Goal: Information Seeking & Learning: Get advice/opinions

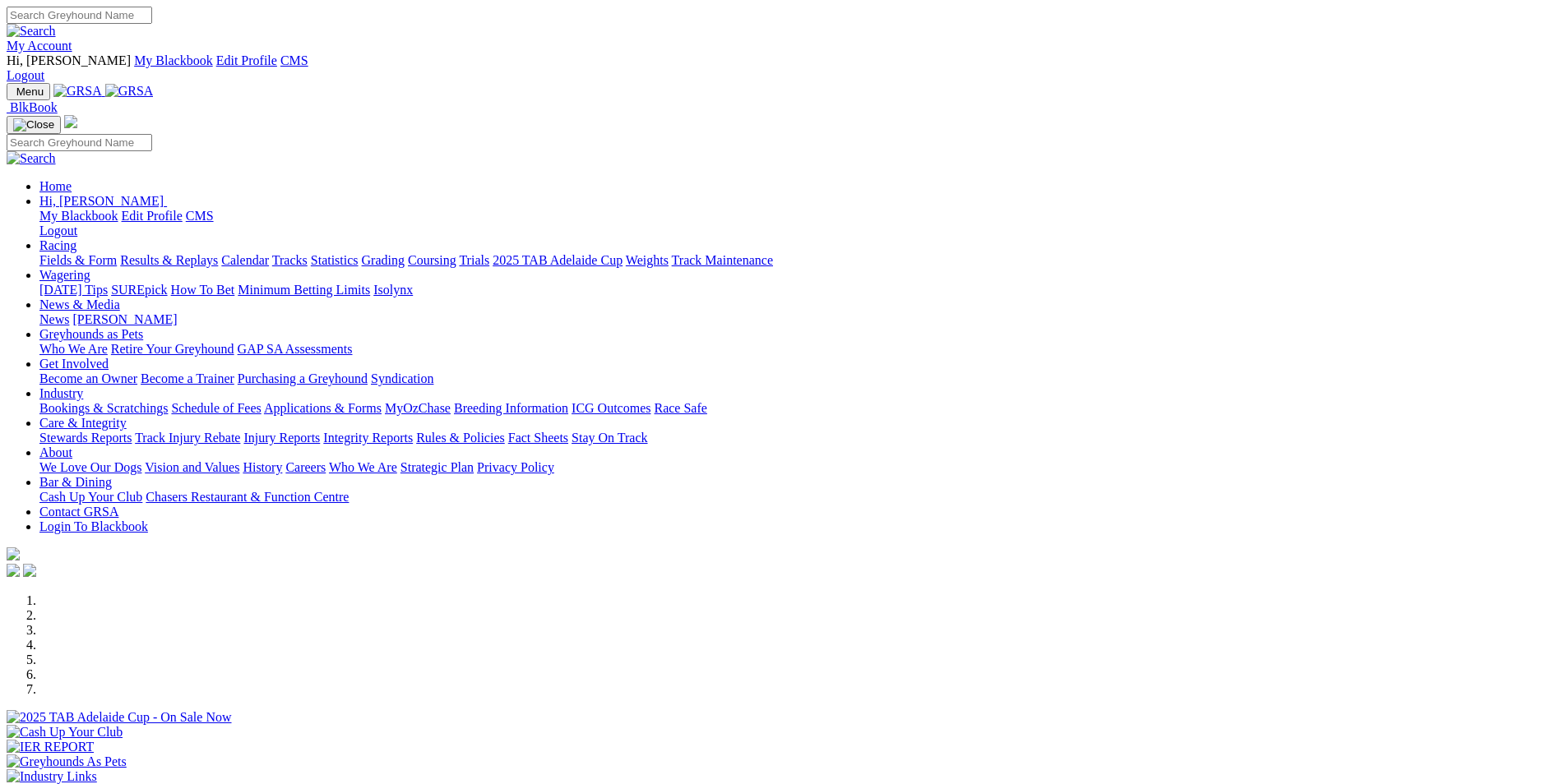
click at [1423, 594] on div "Previous Next" at bounding box center [780, 712] width 1547 height 237
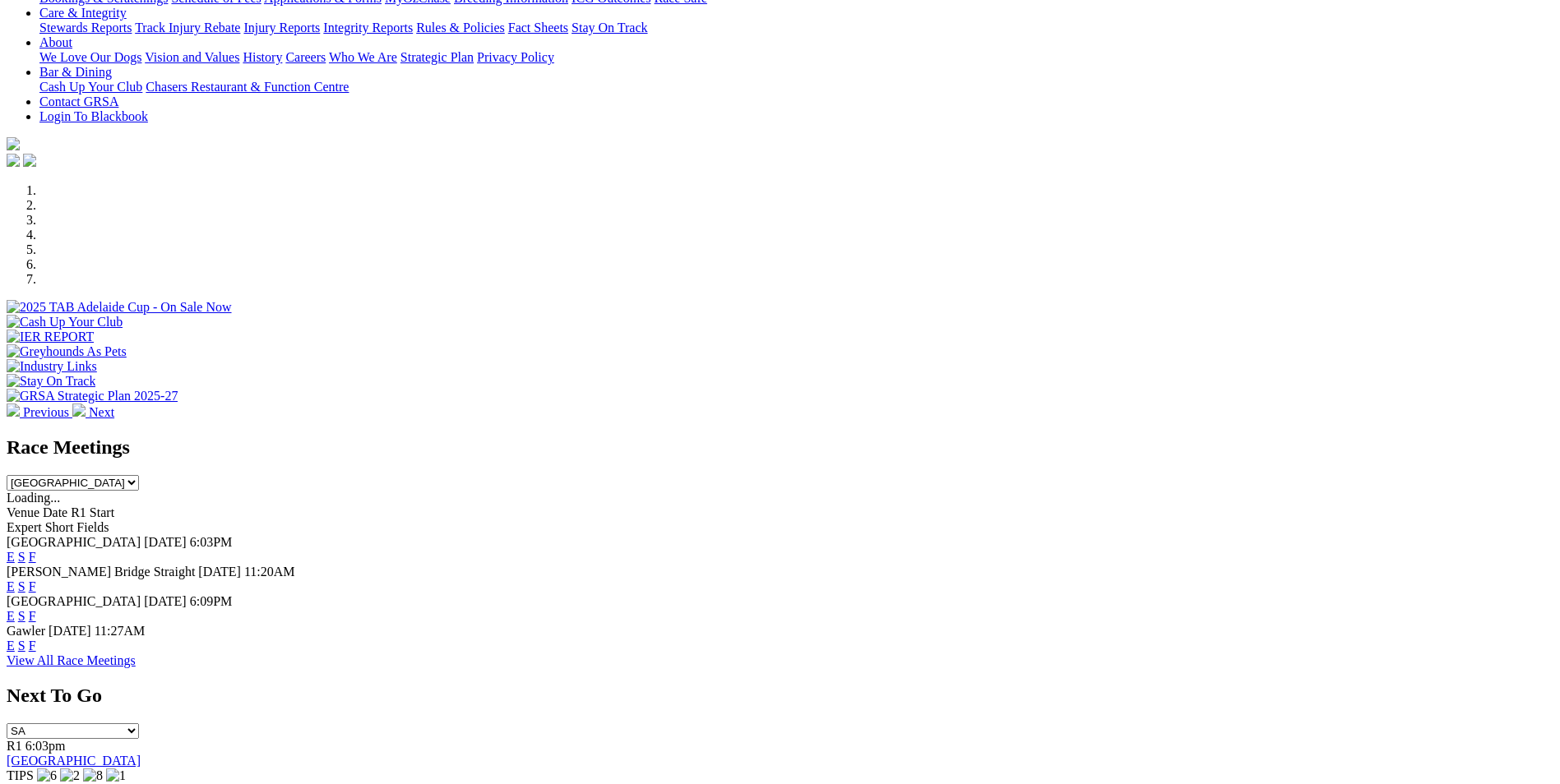
scroll to position [411, 0]
click at [15, 549] on link "E" at bounding box center [10, 556] width 8 height 14
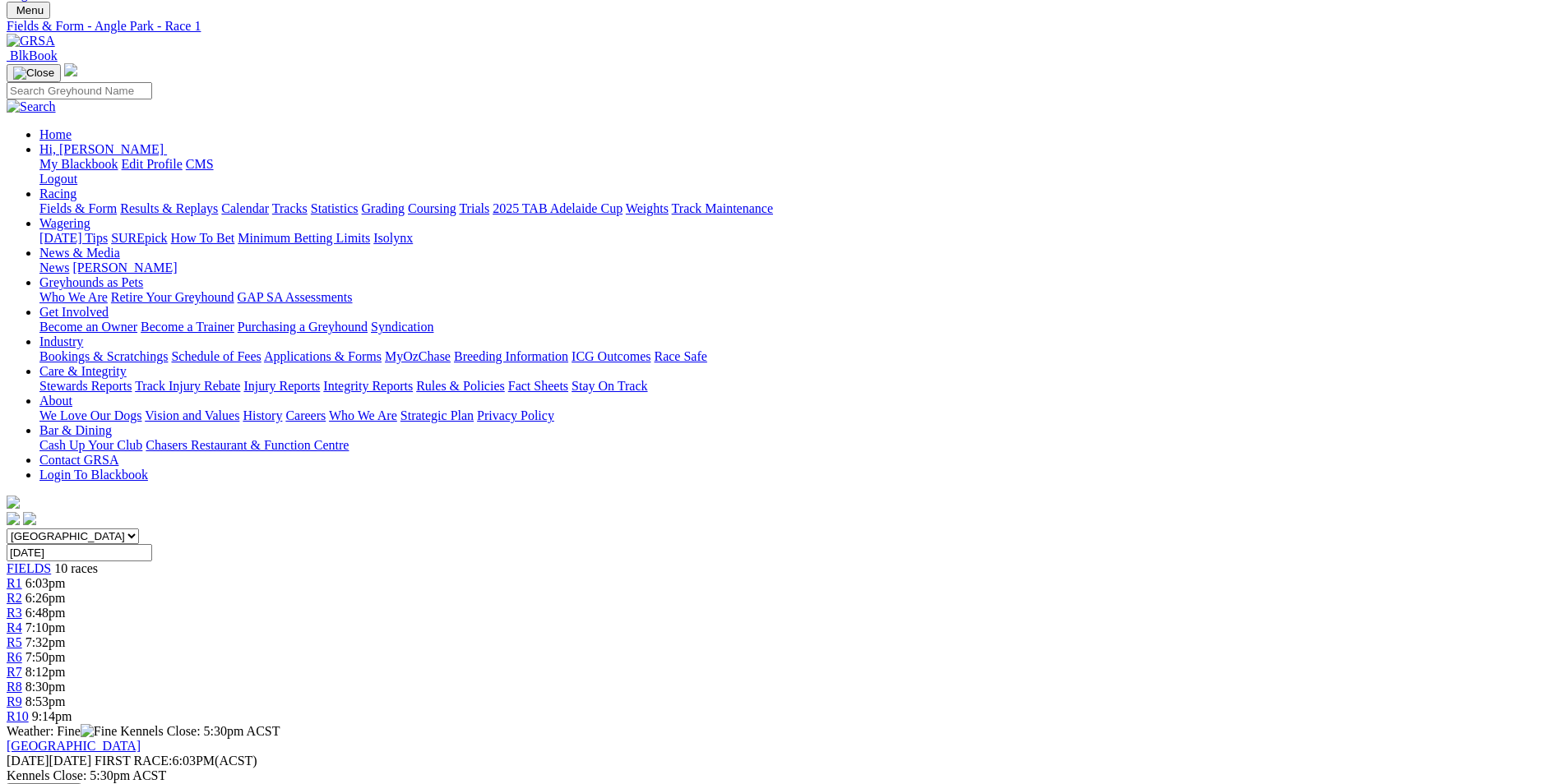
scroll to position [82, 0]
drag, startPoint x: 695, startPoint y: 567, endPoint x: 1089, endPoint y: 609, distance: 396.2
drag, startPoint x: 1089, startPoint y: 609, endPoint x: 939, endPoint y: 577, distance: 153.4
copy p "We start the evening with a maiden over the short, Life Of Riley (6) Has been p…"
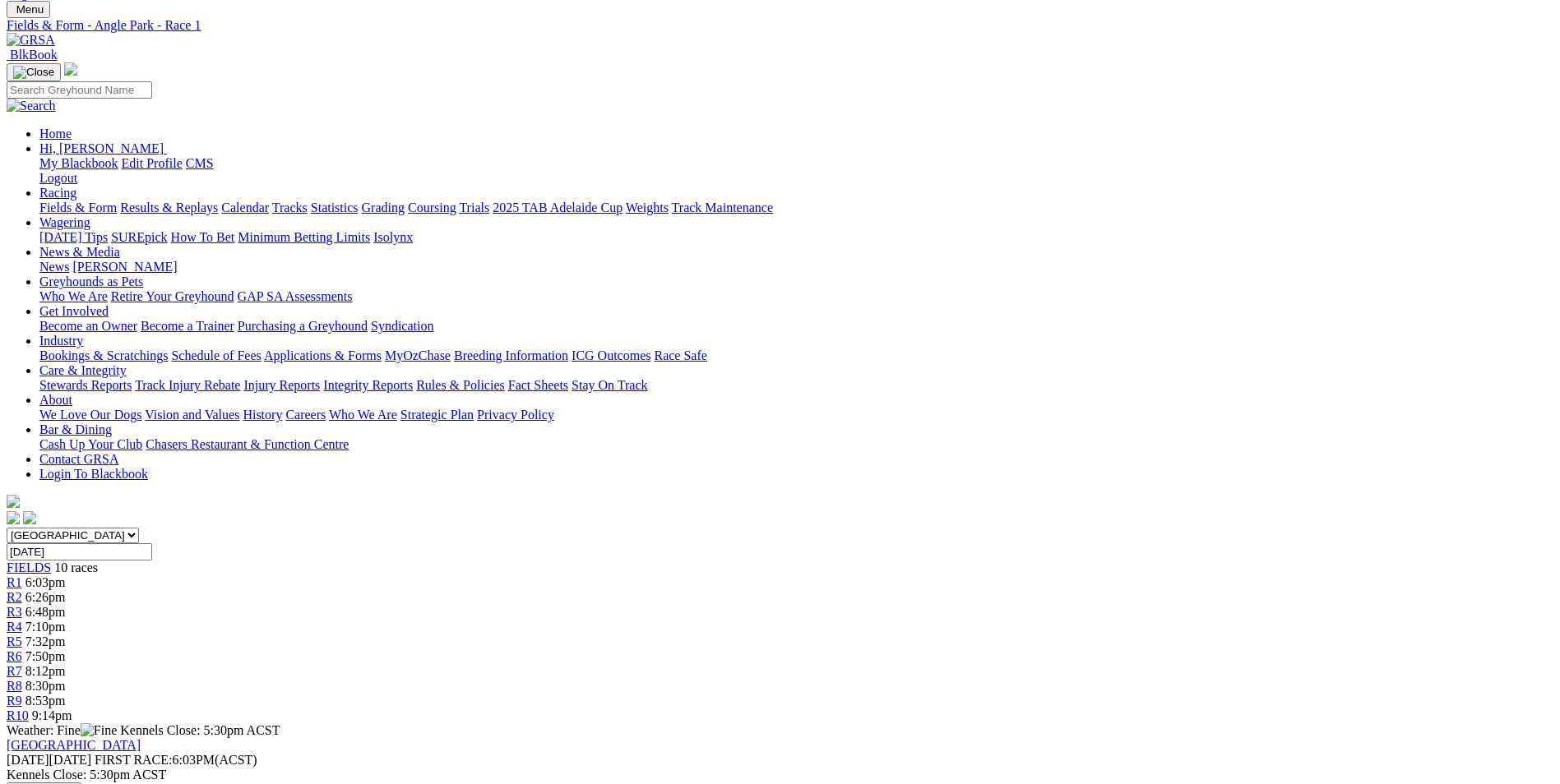
copy p "We start the evening with a maiden over the short, Life Of Riley (6) Has been p…"
click at [478, 590] on div "R2 6:26pm" at bounding box center [780, 598] width 1547 height 15
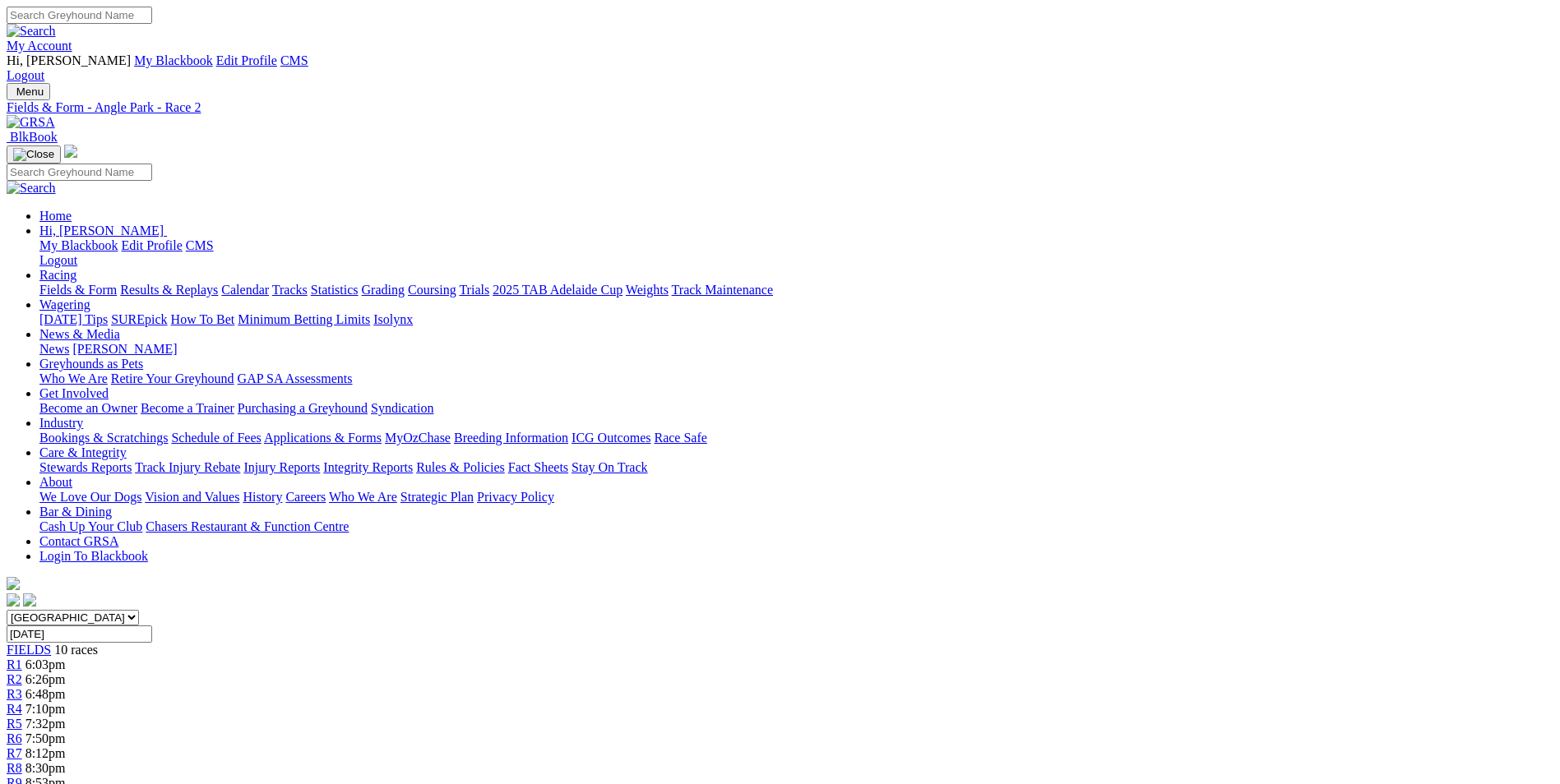
drag, startPoint x: 636, startPoint y: 678, endPoint x: 813, endPoint y: 723, distance: 182.6
drag, startPoint x: 813, startPoint y: 723, endPoint x: 773, endPoint y: 707, distance: 43.1
copy p "Nod Feeney made it two on end when winning here last week when a short price fa…"
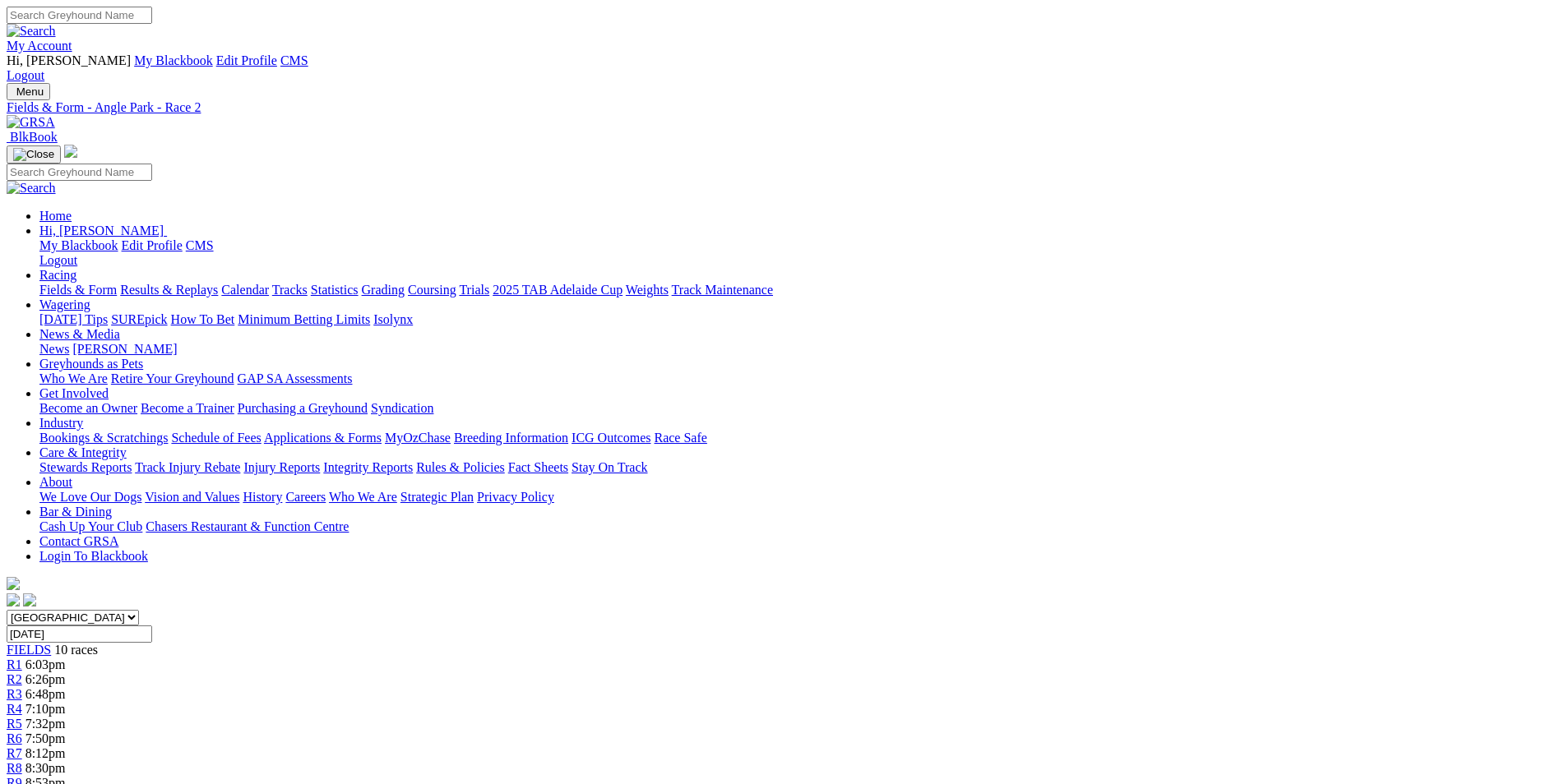
click at [22, 688] on link "R3" at bounding box center [14, 694] width 16 height 14
drag, startPoint x: 625, startPoint y: 679, endPoint x: 766, endPoint y: 719, distance: 146.6
drag, startPoint x: 766, startPoint y: 719, endPoint x: 698, endPoint y: 712, distance: 68.4
copy p "This is over the 530M and we will go with Zeberiah (2) here who is returning fr…"
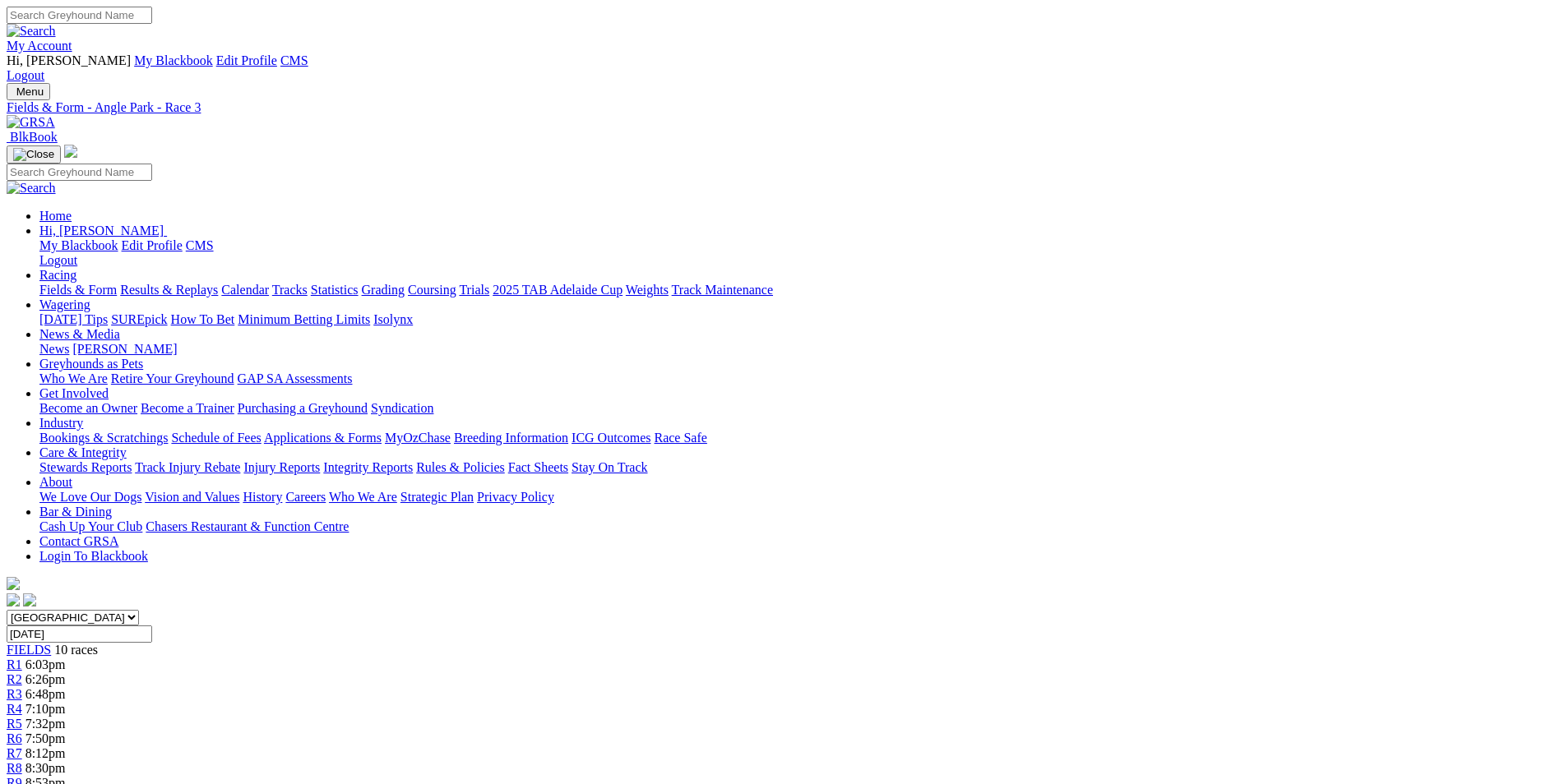
click at [66, 703] on span "7:10pm" at bounding box center [45, 709] width 40 height 14
drag, startPoint x: 616, startPoint y: 648, endPoint x: 797, endPoint y: 699, distance: 188.0
drag, startPoint x: 797, startPoint y: 699, endPoint x: 732, endPoint y: 671, distance: 70.8
copy p "[PERSON_NAME] (1) did a good job to score here last week when showing good box …"
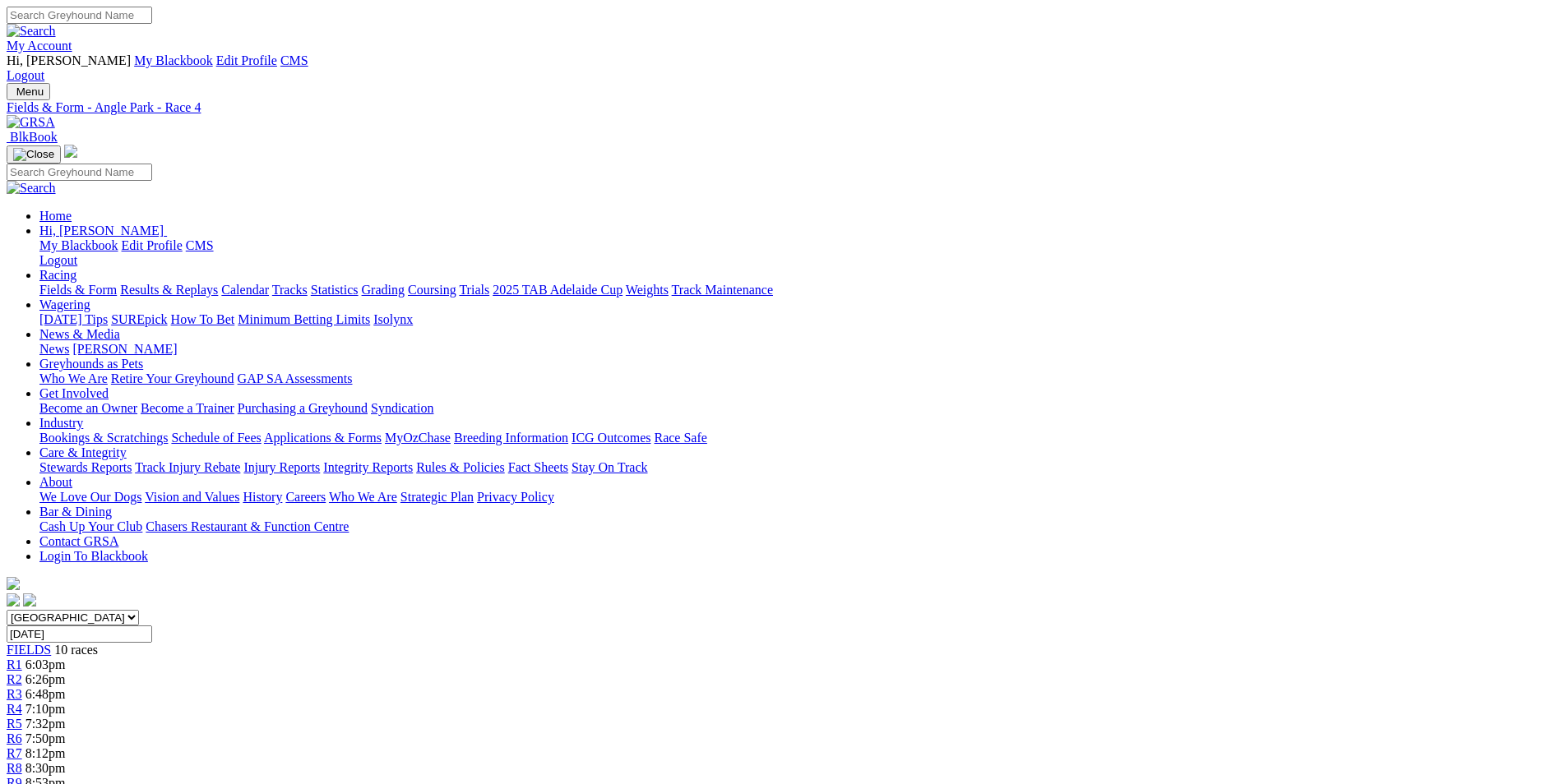
click at [785, 717] on div "R5 7:32pm" at bounding box center [780, 724] width 1547 height 15
drag, startPoint x: 638, startPoint y: 679, endPoint x: 940, endPoint y: 748, distance: 309.8
drag, startPoint x: 940, startPoint y: 748, endPoint x: 817, endPoint y: 714, distance: 127.6
copy p "Capybara (2) is the selection here on her recent racing, she has good box manne…"
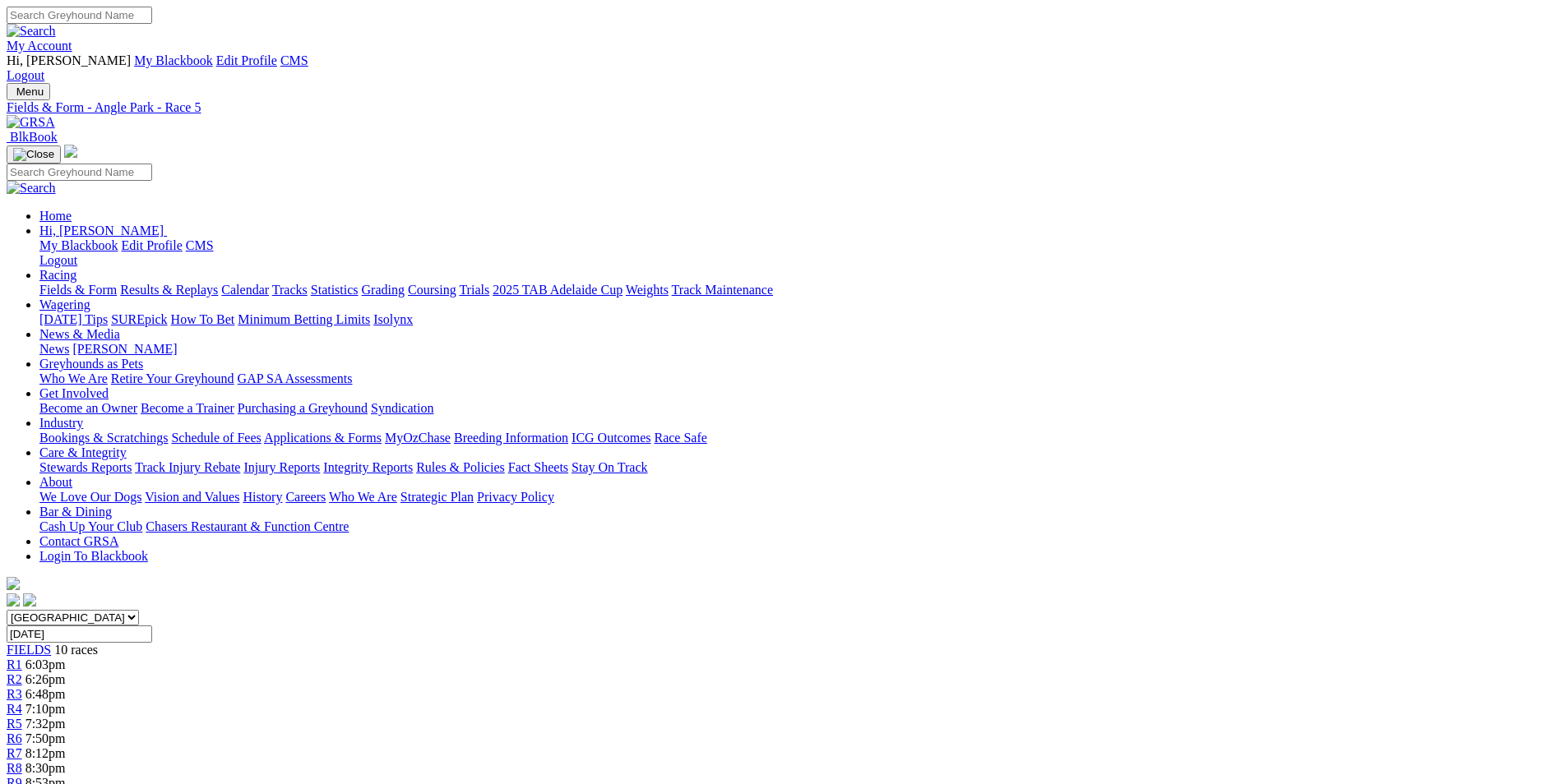
click at [66, 732] on span "7:50pm" at bounding box center [45, 738] width 40 height 14
drag, startPoint x: 586, startPoint y: 710, endPoint x: 742, endPoint y: 757, distance: 162.9
copy p "Nangar Express (7) is resuming here tonight from a 6 week spell, his form prior…"
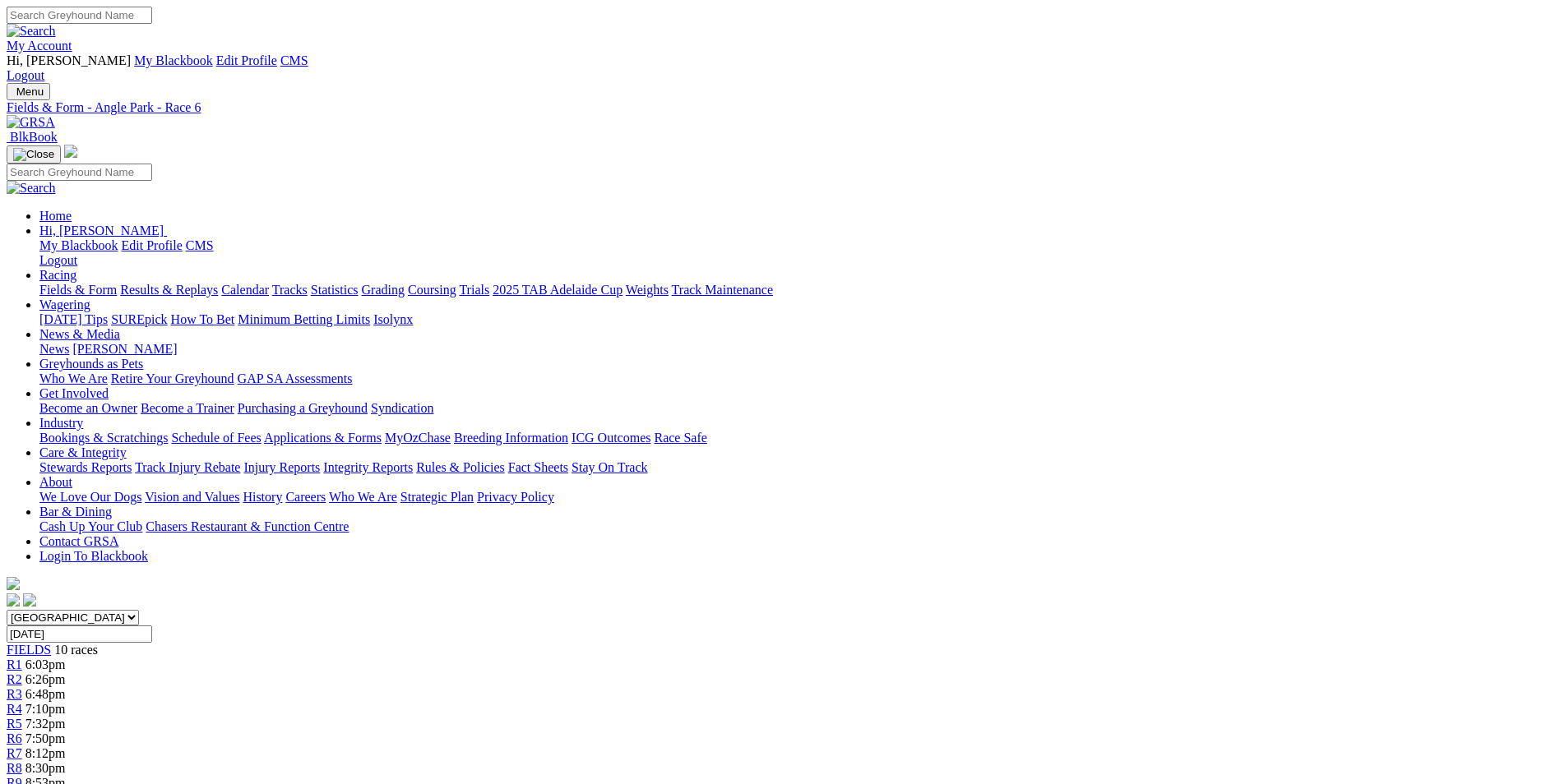
click at [66, 747] on span "8:12pm" at bounding box center [45, 753] width 40 height 14
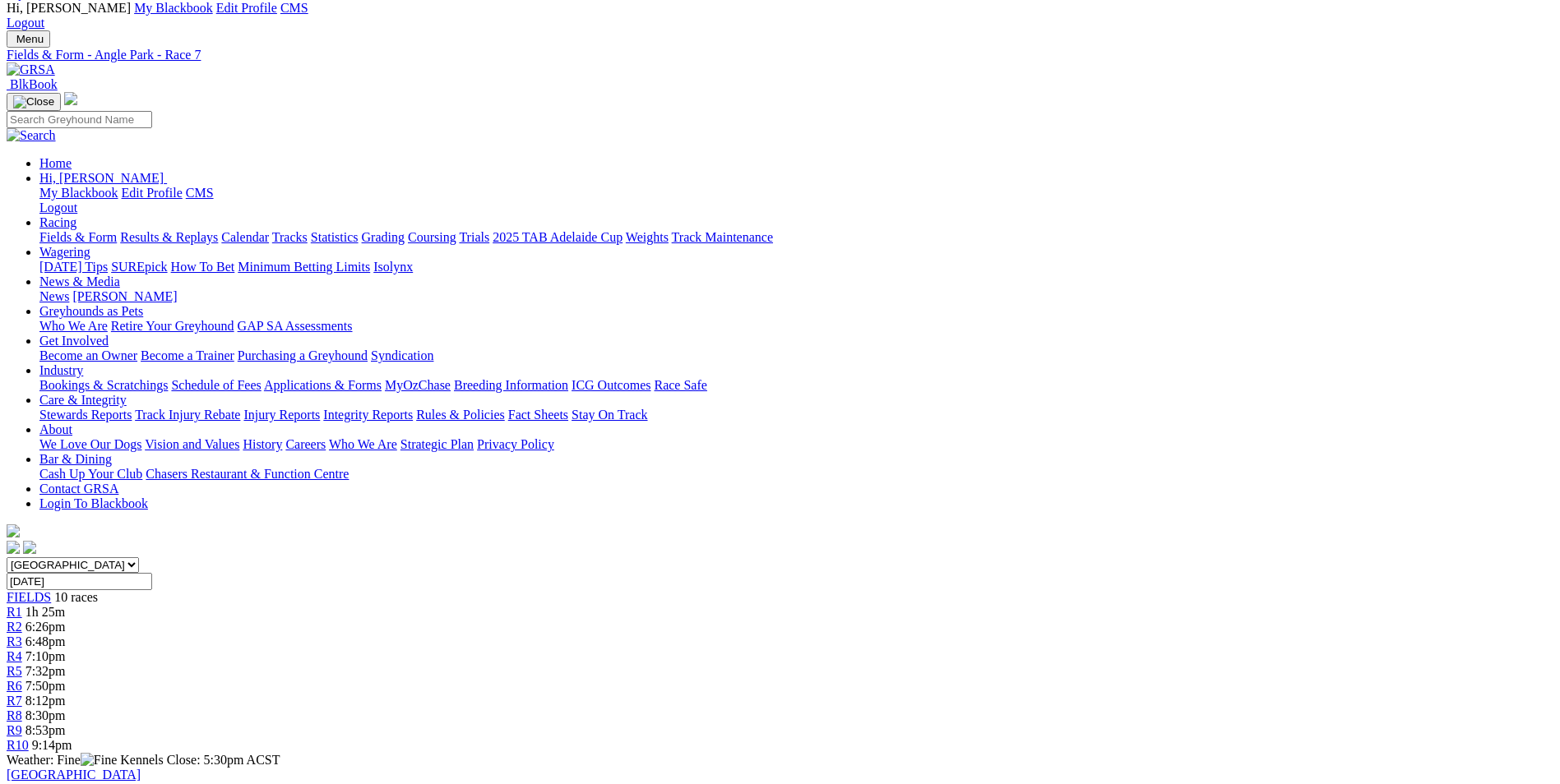
scroll to position [82, 0]
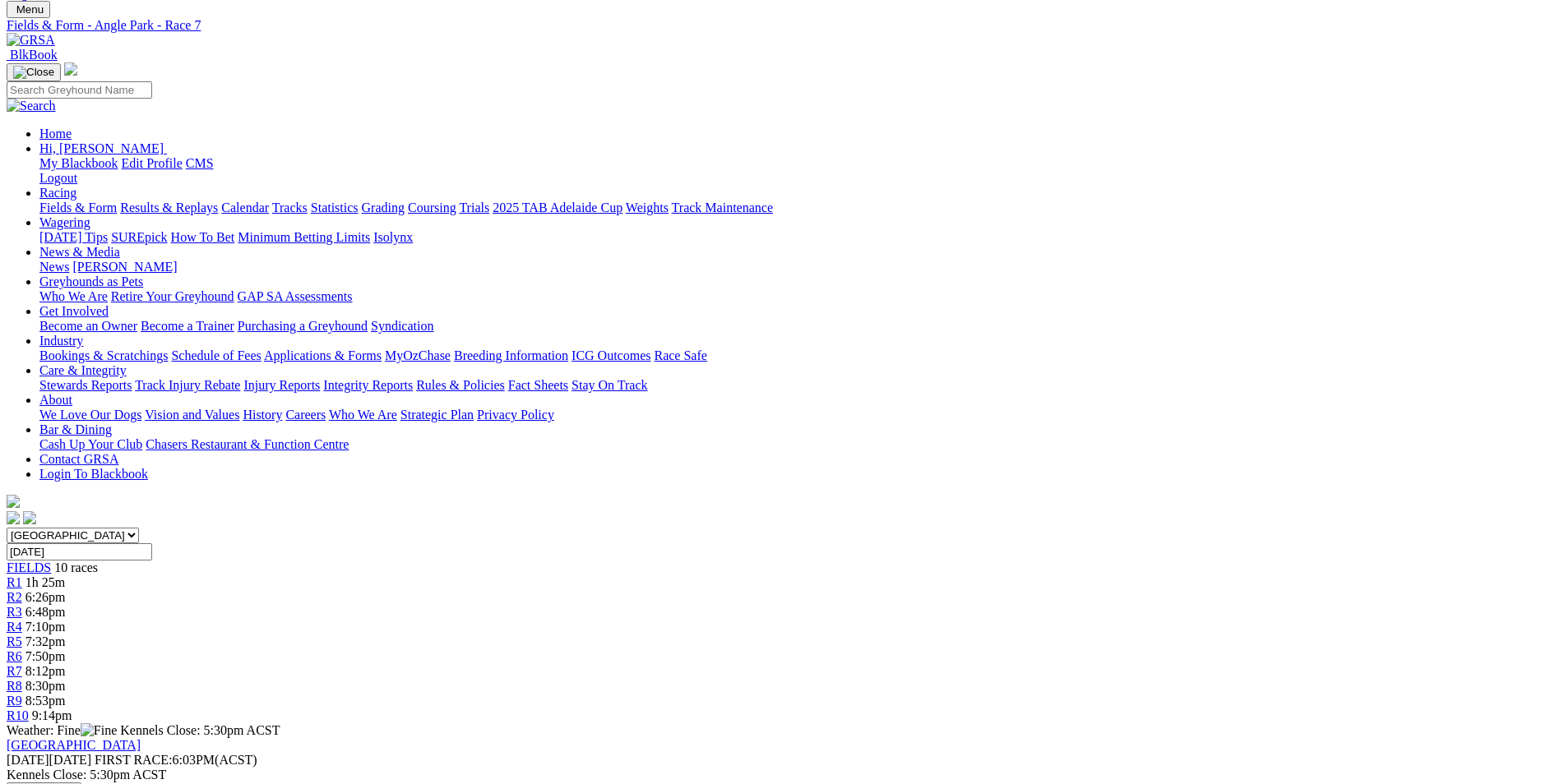
drag, startPoint x: 624, startPoint y: 596, endPoint x: 762, endPoint y: 642, distance: 145.5
drag, startPoint x: 762, startPoint y: 642, endPoint x: 699, endPoint y: 617, distance: 67.8
copy p "Bobcat Chevy (1) form over the short has been smart of late, he has won four of…"
click at [22, 679] on link "R8" at bounding box center [14, 686] width 16 height 14
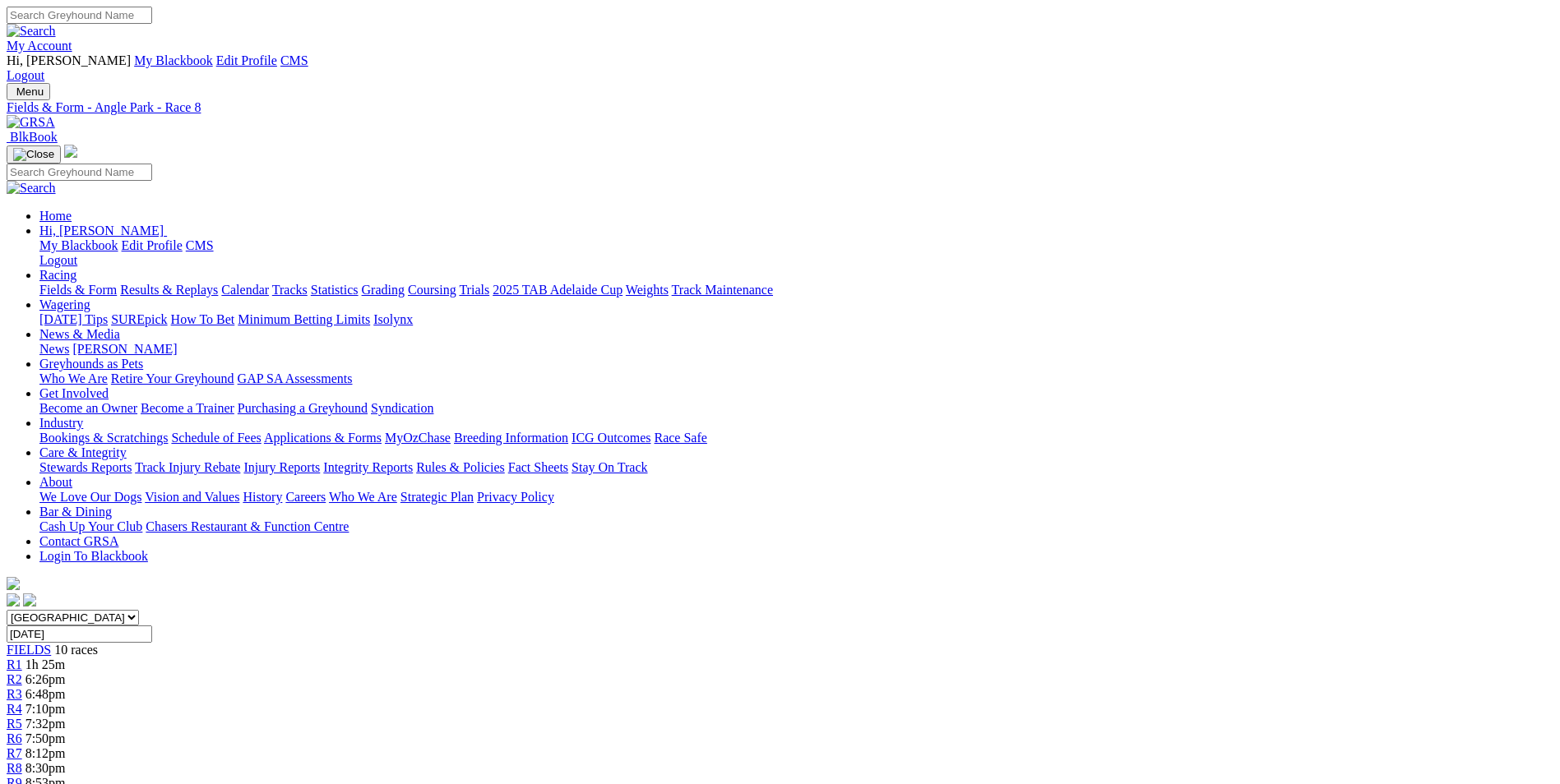
drag, startPoint x: 555, startPoint y: 677, endPoint x: 1115, endPoint y: 717, distance: 561.4
drag, startPoint x: 1115, startPoint y: 717, endPoint x: 1024, endPoint y: 691, distance: 94.6
copy p "This is a good race here over the short, there is a lot of early speed so Short…"
click at [66, 777] on span "8:53pm" at bounding box center [45, 783] width 40 height 14
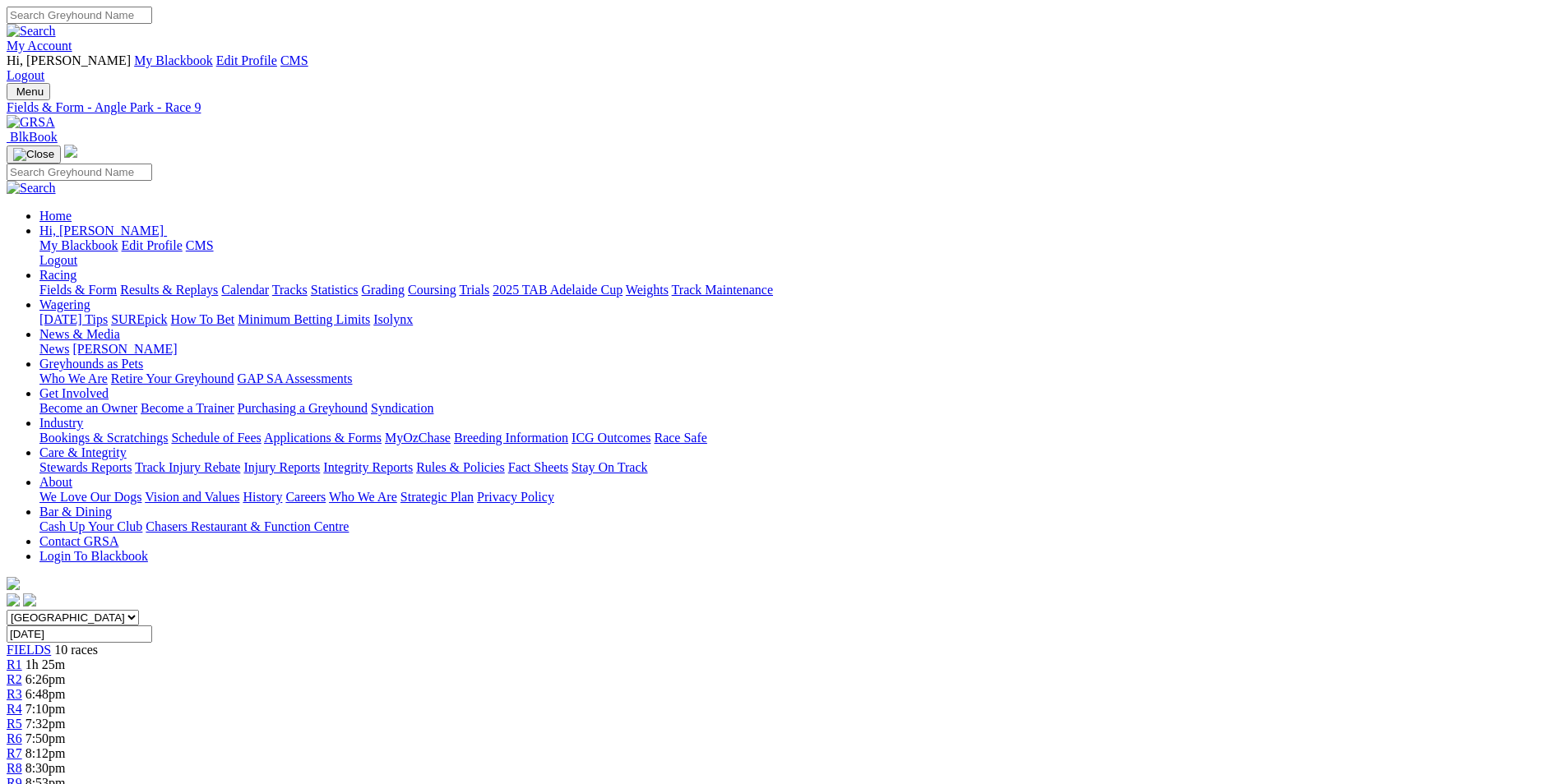
drag, startPoint x: 690, startPoint y: 644, endPoint x: 1125, endPoint y: 702, distance: 438.8
drag, startPoint x: 1125, startPoint y: 702, endPoint x: 965, endPoint y: 657, distance: 166.2
copy p "The Oakey kennel could have a handy night if all goes to plan, She's Elaborate …"
click at [1281, 784] on div "R10 9:14pm" at bounding box center [780, 798] width 1547 height 15
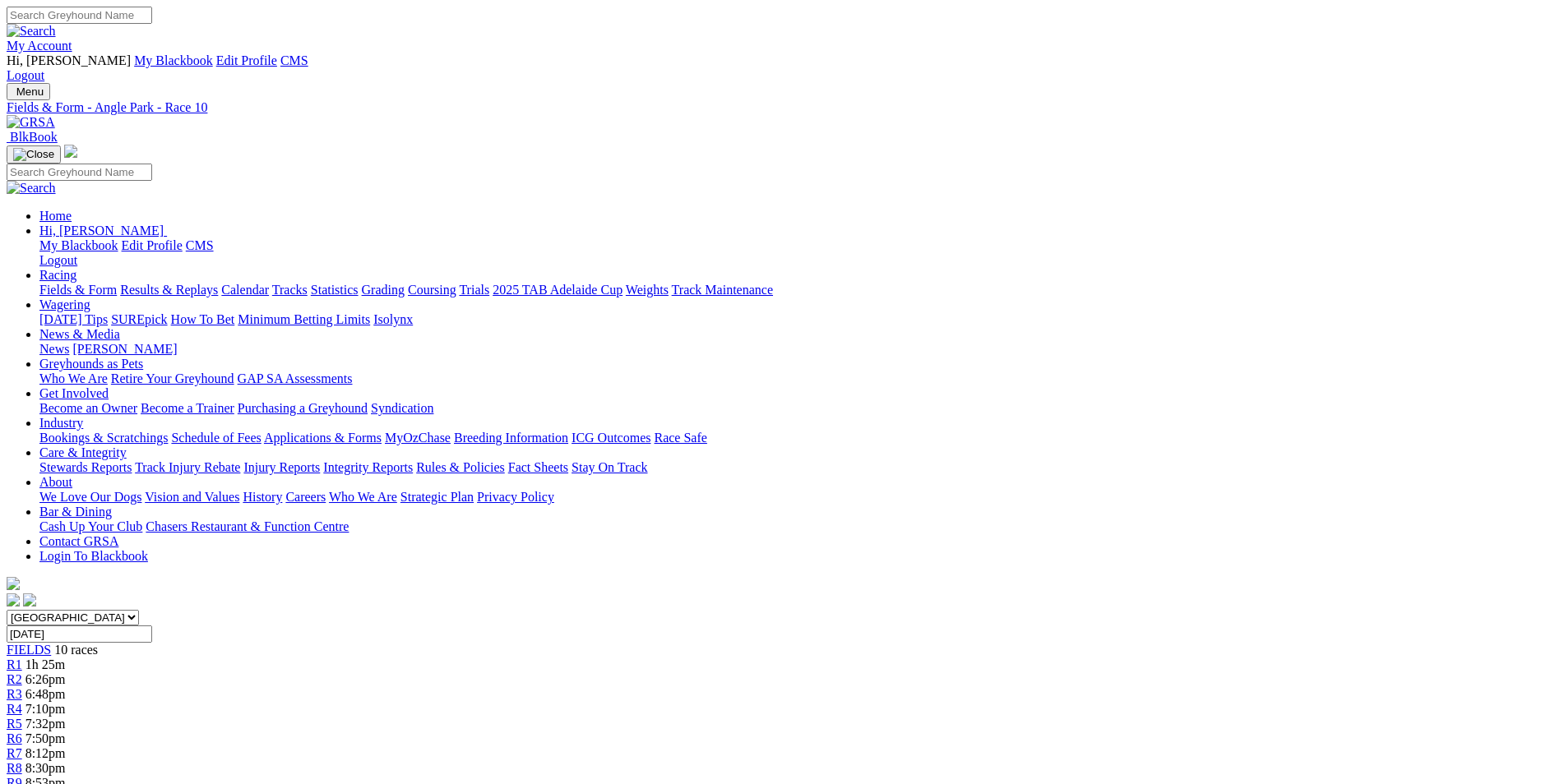
drag, startPoint x: 675, startPoint y: 648, endPoint x: 1036, endPoint y: 709, distance: 366.1
drag, startPoint x: 1036, startPoint y: 709, endPoint x: 911, endPoint y: 666, distance: 132.2
copy p "The last of the evening and get on Allinga Alan (2) who has been racing well wi…"
click at [22, 732] on span "R6" at bounding box center [14, 738] width 16 height 14
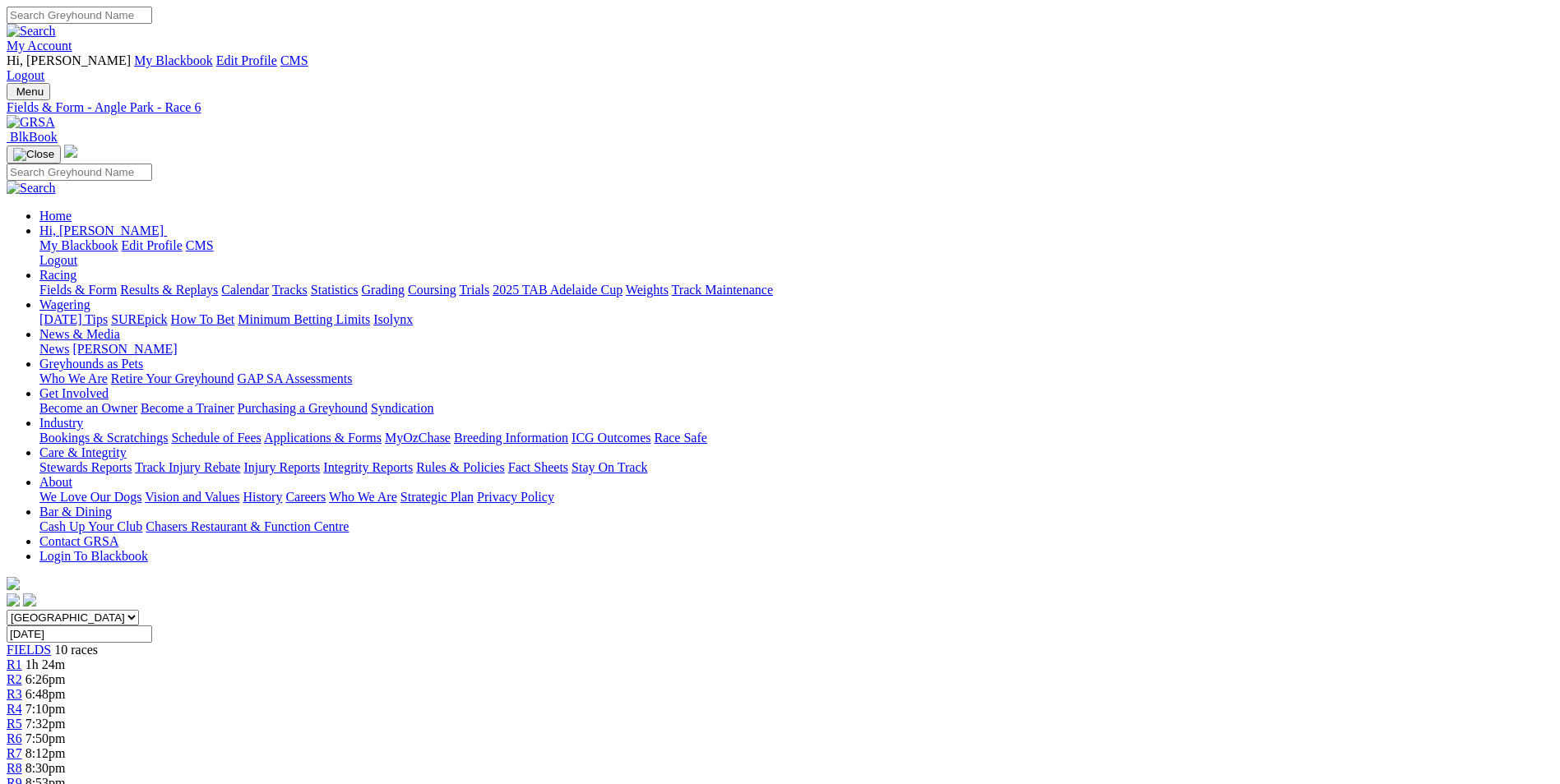
drag, startPoint x: 583, startPoint y: 703, endPoint x: 714, endPoint y: 748, distance: 138.5
drag, startPoint x: 714, startPoint y: 748, endPoint x: 639, endPoint y: 728, distance: 77.6
copy p "Nangar Express (7) is resuming here tonight from a 6 week spell, his form prior…"
click at [66, 747] on span "8:12pm" at bounding box center [45, 753] width 40 height 14
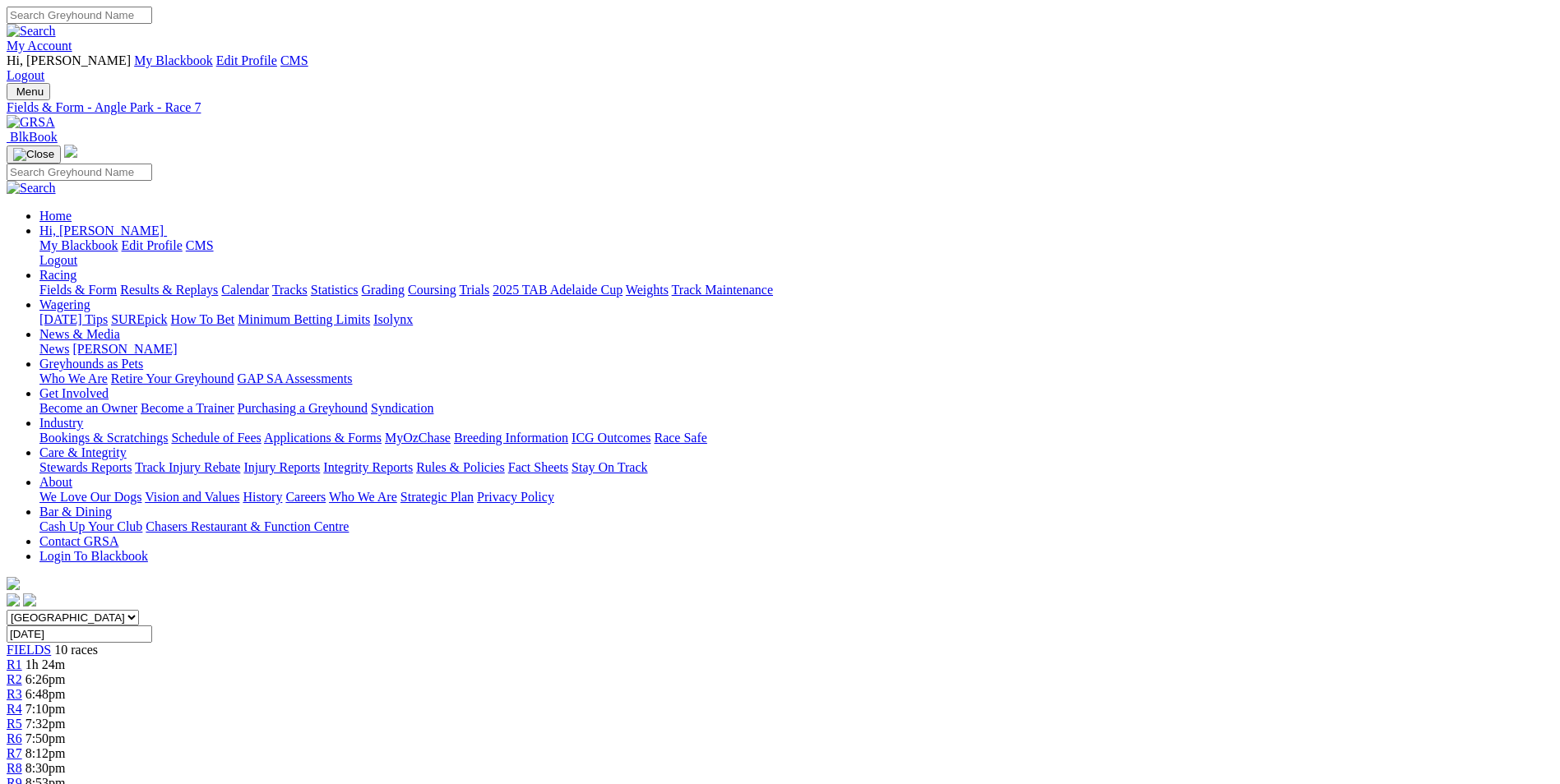
drag, startPoint x: 626, startPoint y: 680, endPoint x: 765, endPoint y: 728, distance: 147.1
drag, startPoint x: 765, startPoint y: 728, endPoint x: 698, endPoint y: 703, distance: 71.5
copy p "Bobcat Chevy (1) form over the short has been smart of late, he has won four of…"
click at [55, 115] on img at bounding box center [31, 123] width 49 height 15
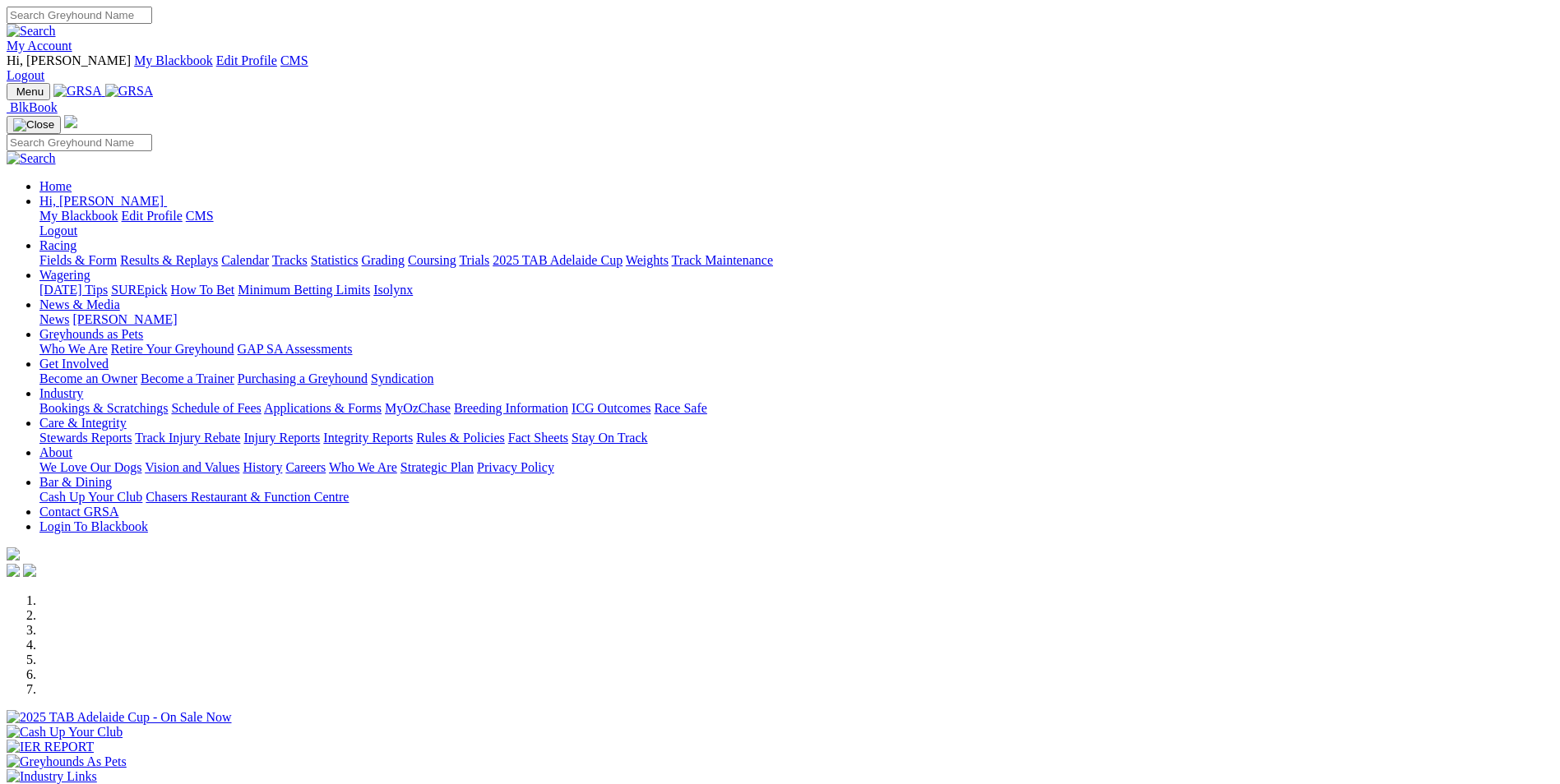
scroll to position [329, 0]
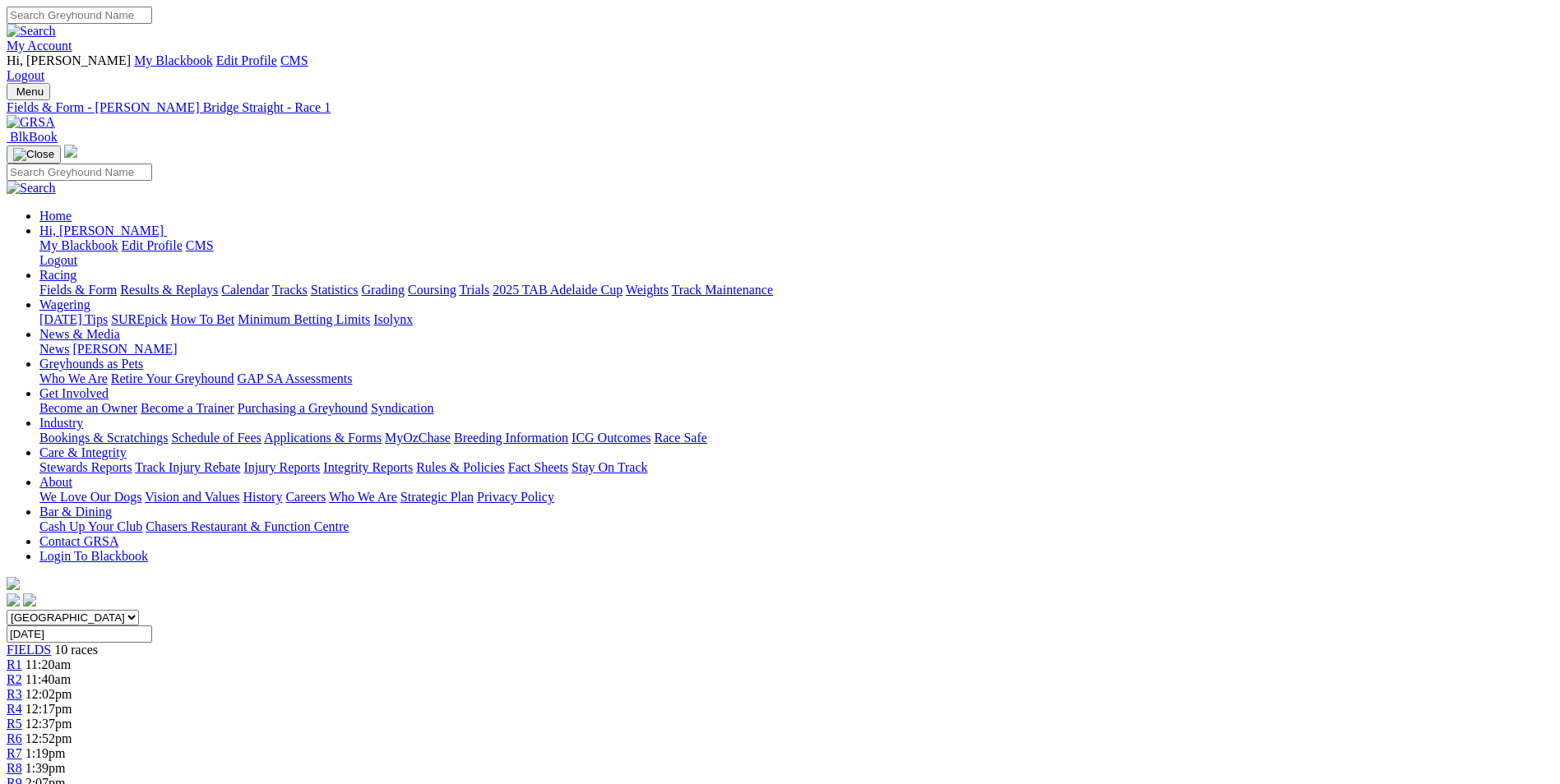
drag, startPoint x: 657, startPoint y: 675, endPoint x: 1013, endPoint y: 732, distance: 360.5
drag, startPoint x: 1013, startPoint y: 732, endPoint x: 937, endPoint y: 713, distance: 78.3
copy p "MERINDAH GIRL (5) First starter by Whiskey Riot. Litter has produced three winn…"
click at [519, 673] on div "R2 11:40am" at bounding box center [780, 680] width 1547 height 15
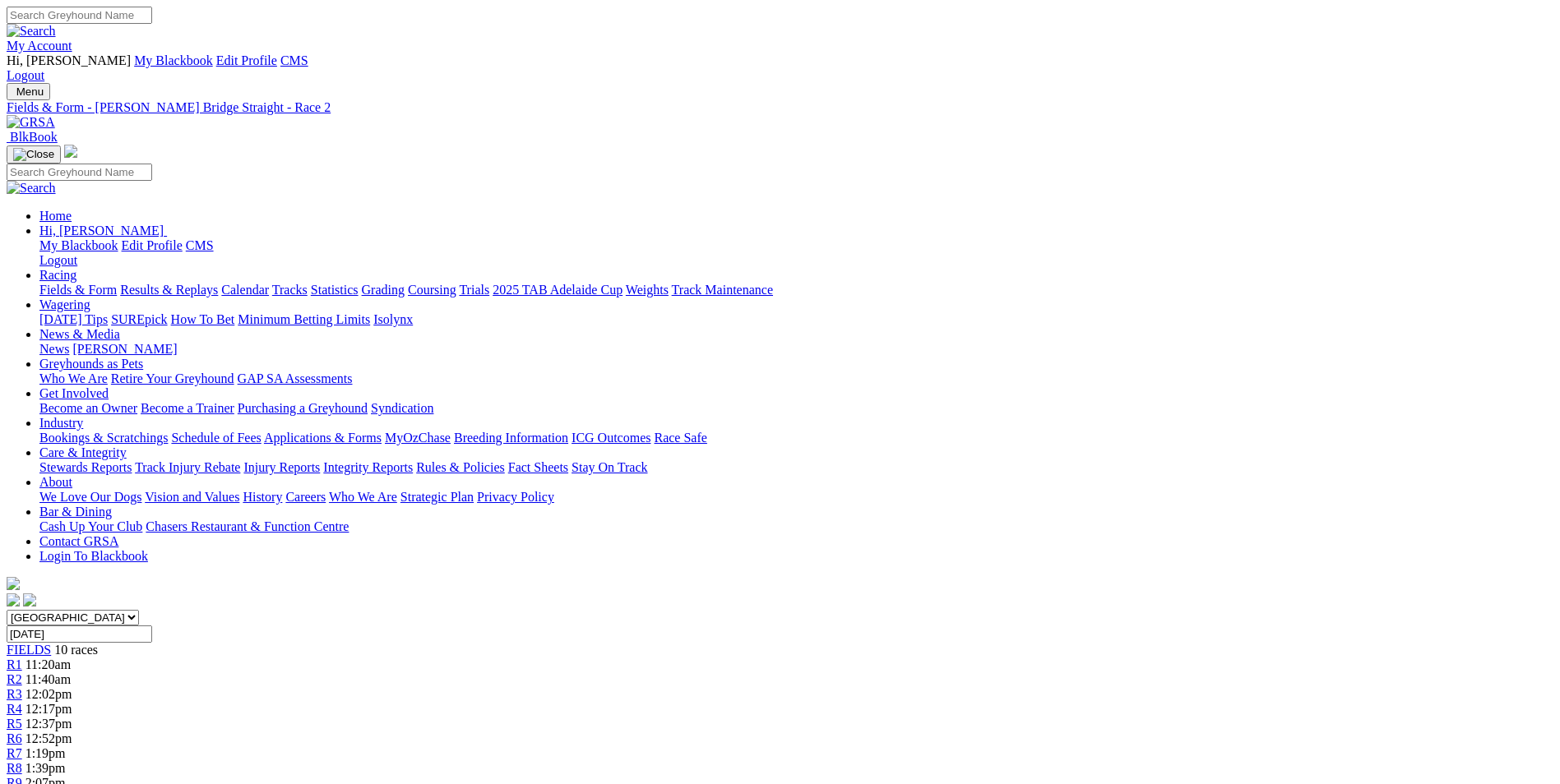
drag, startPoint x: 669, startPoint y: 646, endPoint x: 1087, endPoint y: 700, distance: 421.5
drag, startPoint x: 1087, startPoint y: 700, endPoint x: 1028, endPoint y: 671, distance: 65.7
copy p "MY HUMMINGBIRD (8) First-up off a short break. Hard to follow but has plenty of…"
click at [605, 688] on div "R3 12:02pm" at bounding box center [780, 695] width 1547 height 15
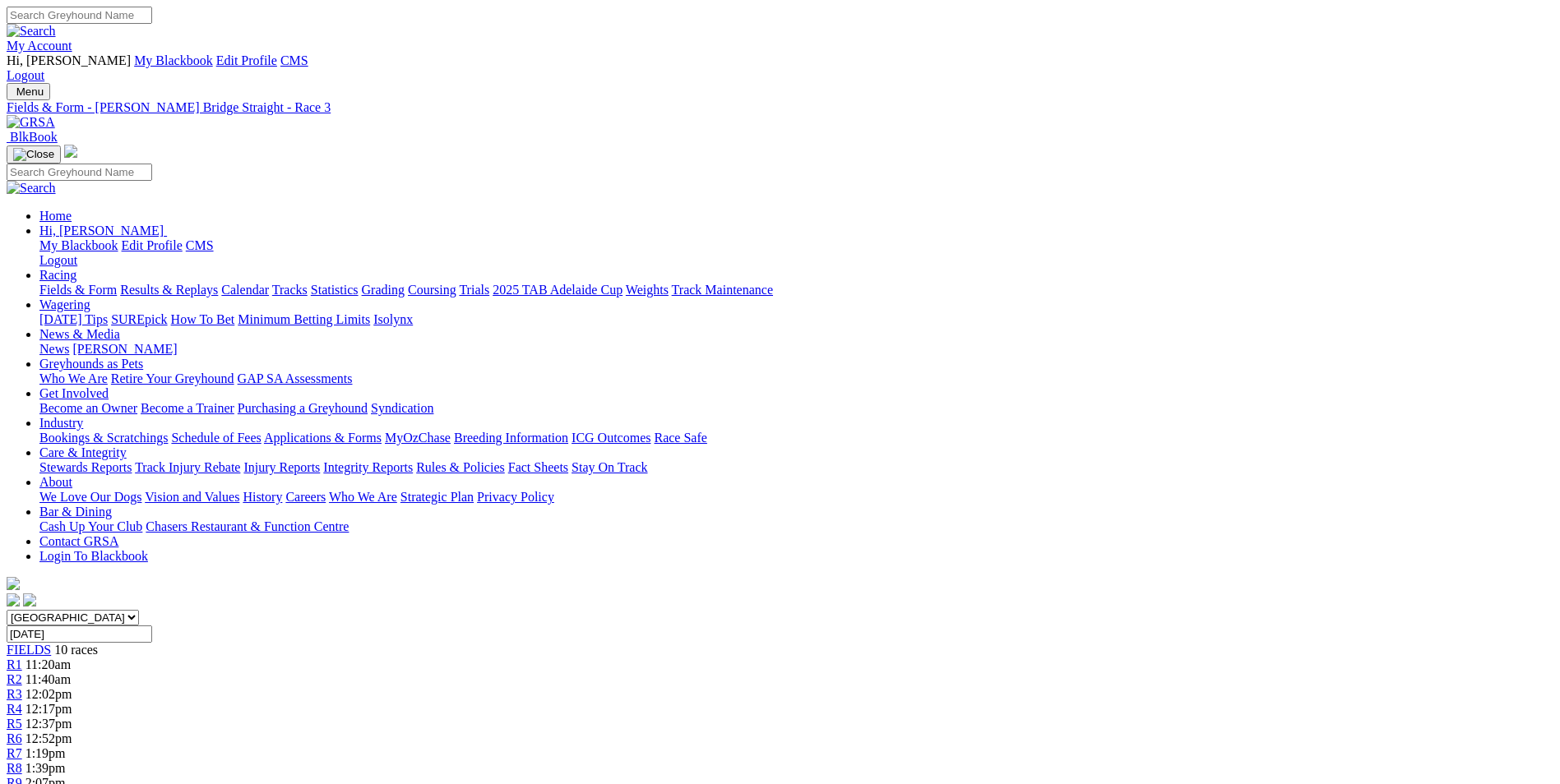
drag, startPoint x: 699, startPoint y: 674, endPoint x: 1084, endPoint y: 718, distance: 387.5
drag, startPoint x: 1084, startPoint y: 718, endPoint x: 1042, endPoint y: 709, distance: 43.0
copy p "RED SAID SO (4) Ran a new PB when winning from the 4 Aug 26. Plenty of early sp…"
click at [710, 703] on div "R4 12:17pm" at bounding box center [780, 710] width 1547 height 15
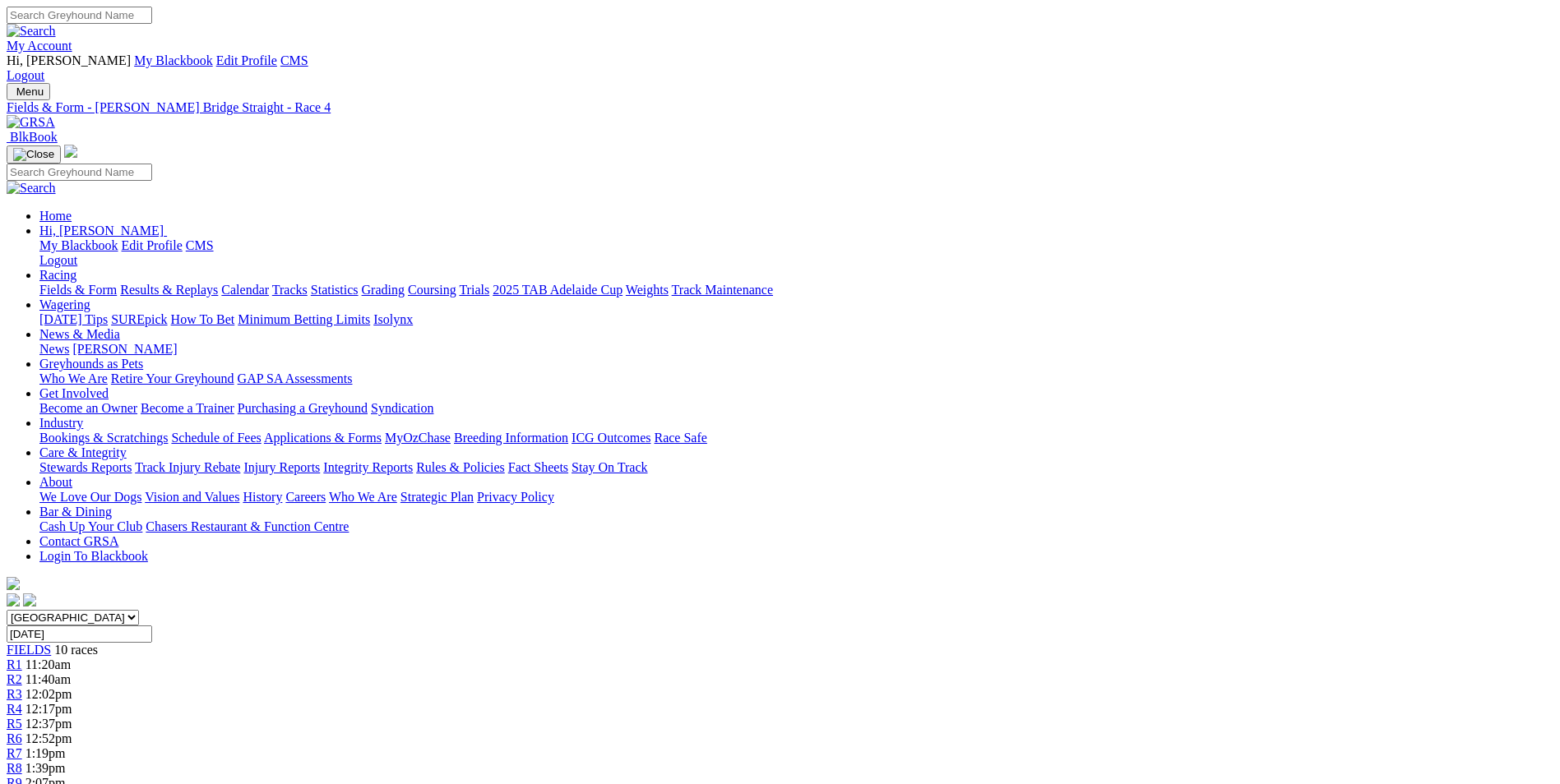
drag, startPoint x: 706, startPoint y: 676, endPoint x: 1180, endPoint y: 740, distance: 478.3
drag, startPoint x: 1180, startPoint y: 740, endPoint x: 1022, endPoint y: 697, distance: 163.7
copy div "[PERSON_NAME] (2) Freshened. Ran good time winning from a middle draw at [GEOGR…"
click at [72, 717] on span "12:37pm" at bounding box center [49, 723] width 47 height 14
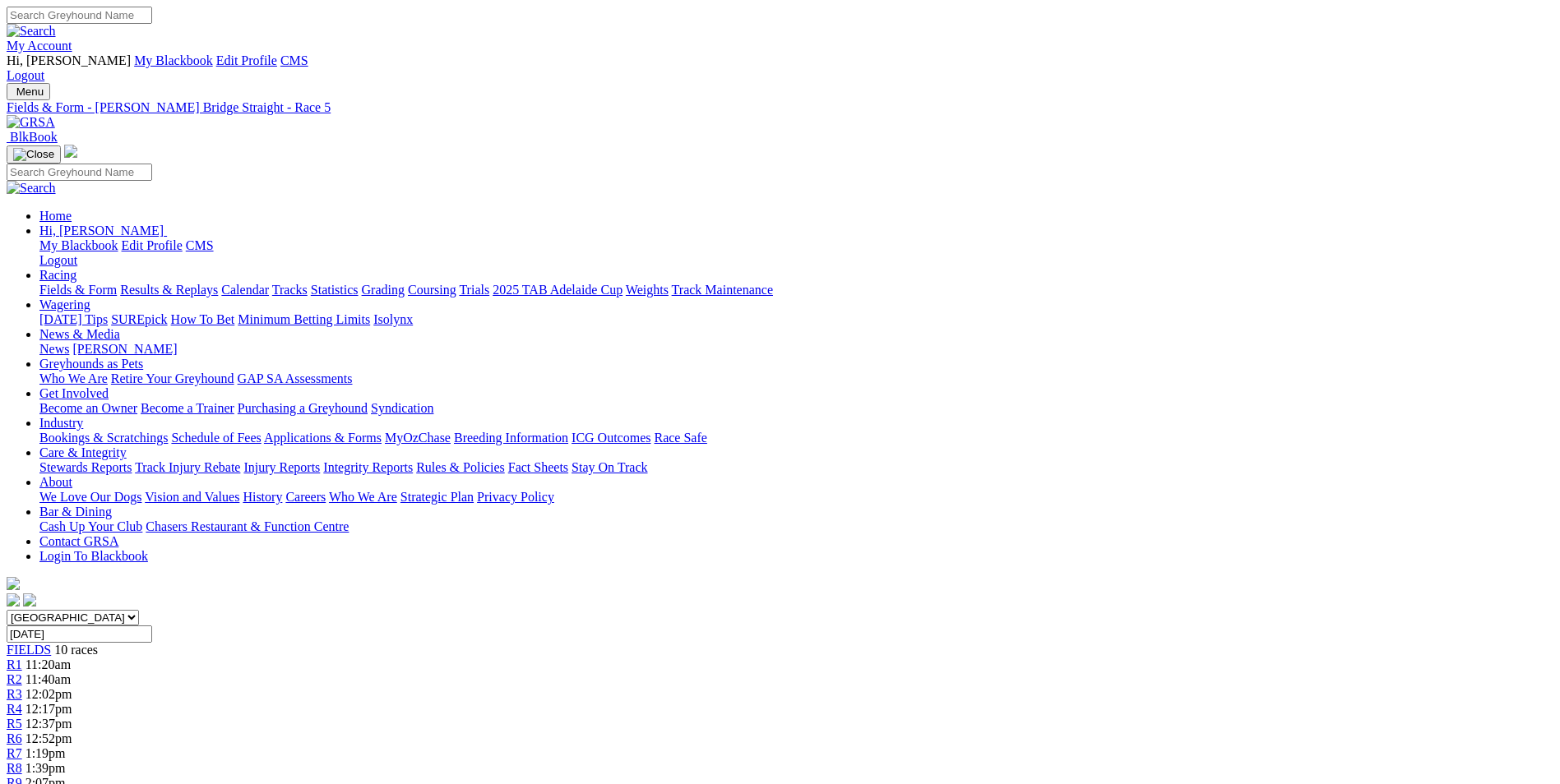
drag, startPoint x: 699, startPoint y: 705, endPoint x: 1140, endPoint y: 752, distance: 443.5
drag, startPoint x: 1140, startPoint y: 752, endPoint x: 1068, endPoint y: 735, distance: 74.0
copy p "ZIPPING NEESON (7) Placed in his last two starts here in good time and he has p…"
click at [877, 732] on div "R6 12:52pm" at bounding box center [780, 739] width 1547 height 15
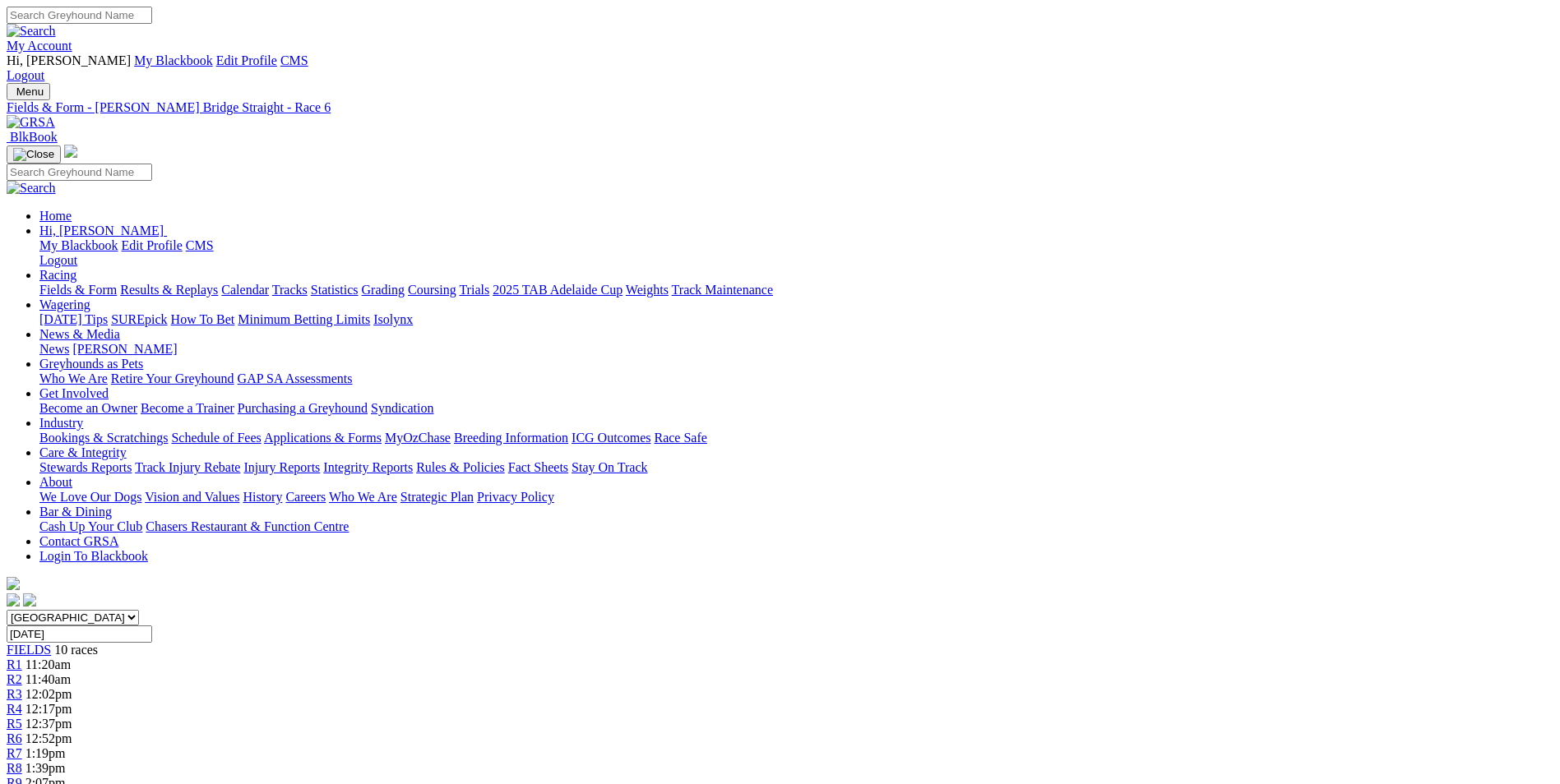
drag, startPoint x: 710, startPoint y: 708, endPoint x: 848, endPoint y: 766, distance: 149.7
drag, startPoint x: 848, startPoint y: 766, endPoint x: 809, endPoint y: 745, distance: 44.3
copy p "DANYO'S HENRY (6) Steady form of late over the 455m but he has been tackling ha…"
click at [22, 747] on span "R7" at bounding box center [14, 753] width 16 height 14
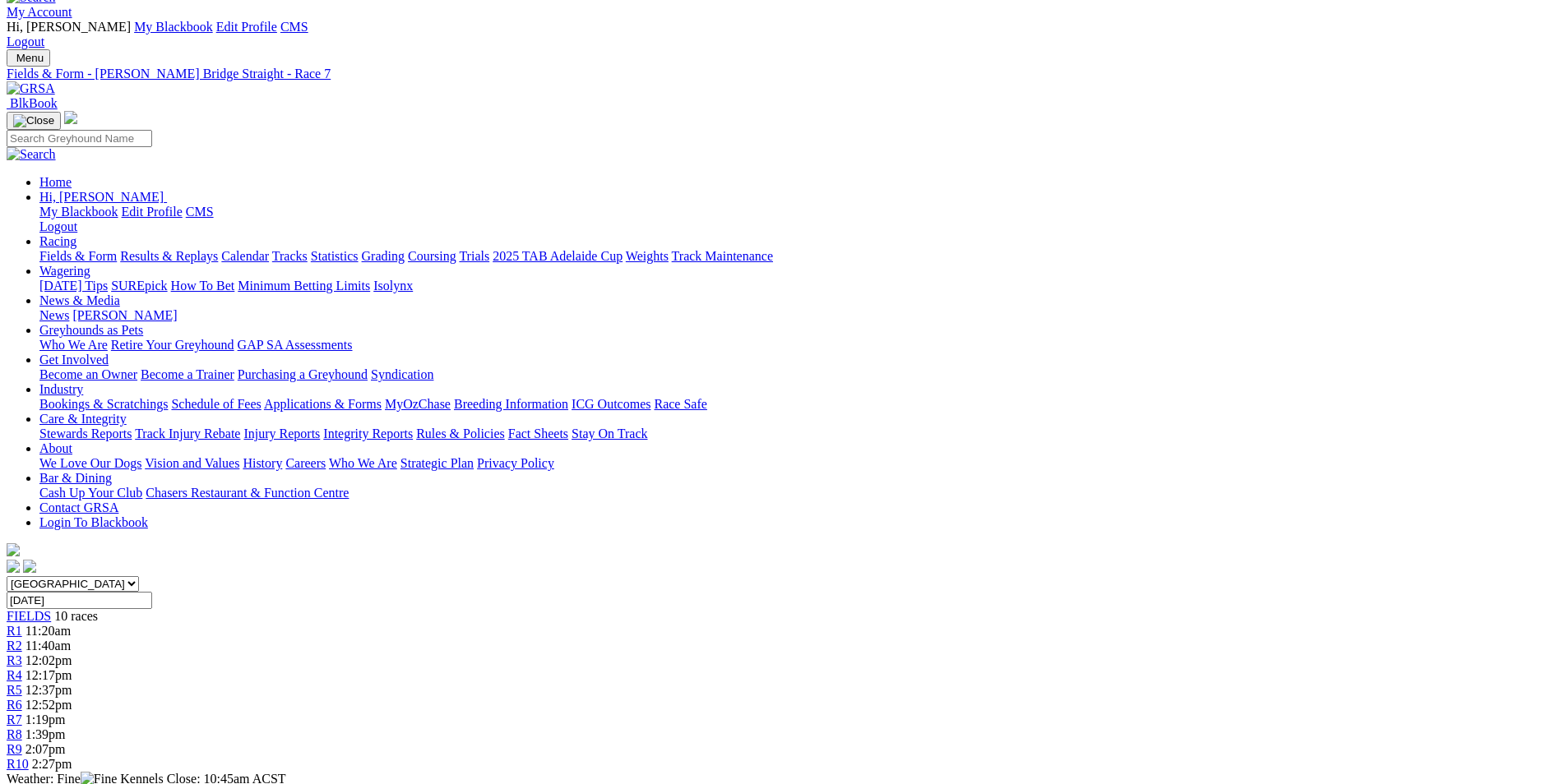
drag, startPoint x: 717, startPoint y: 704, endPoint x: 800, endPoint y: 770, distance: 106.0
drag, startPoint x: 800, startPoint y: 770, endPoint x: 741, endPoint y: 698, distance: 93.1
copy p "MY REASON (1) Won three of his last four starts and he shows very good early sp…"
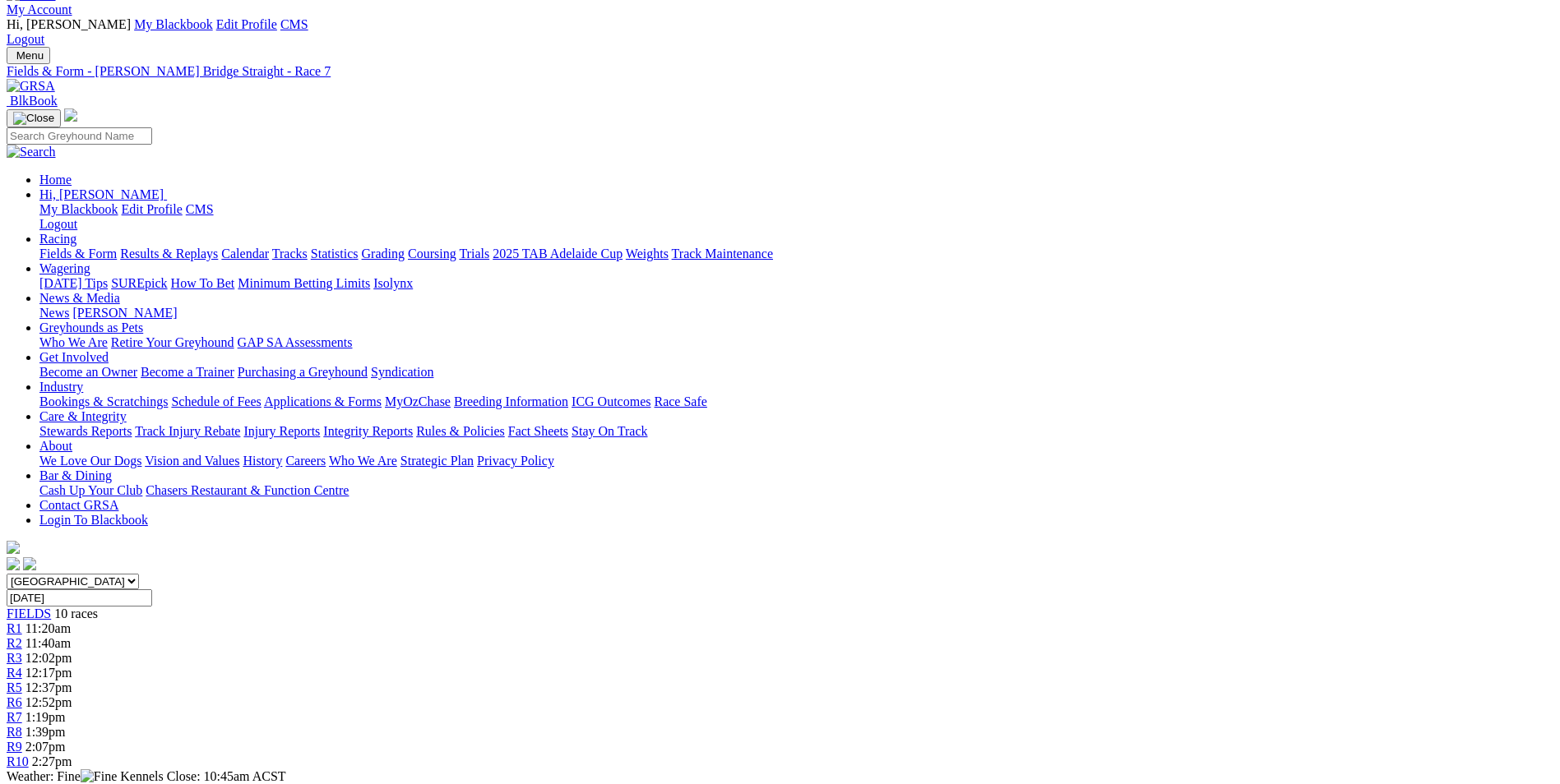
click at [22, 725] on span "R8" at bounding box center [14, 732] width 16 height 14
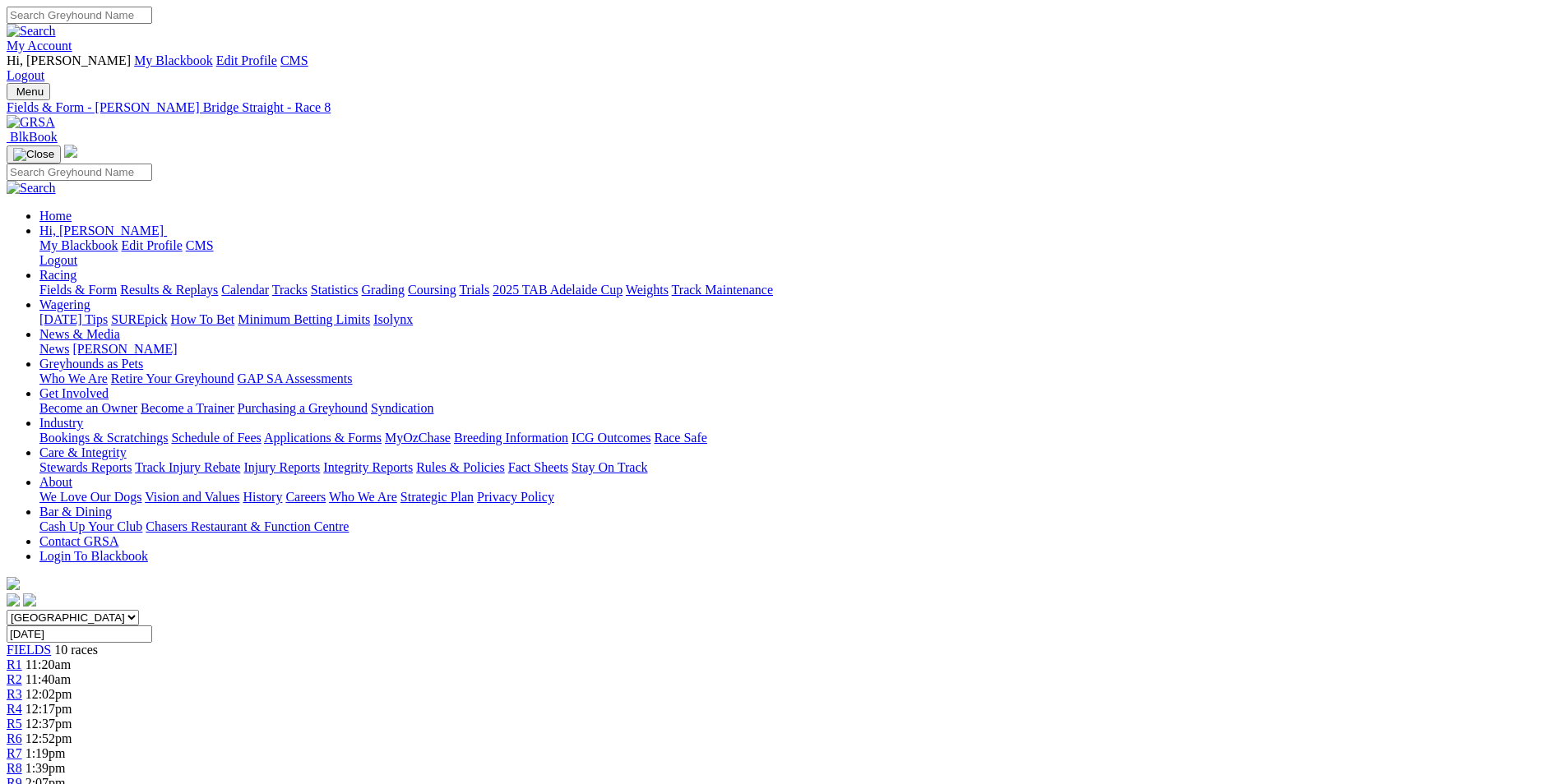
drag, startPoint x: 716, startPoint y: 707, endPoint x: 803, endPoint y: 763, distance: 103.5
drag, startPoint x: 803, startPoint y: 763, endPoint x: 768, endPoint y: 736, distance: 44.2
copy p "YARRAMUNDI OPAL (4) Won from the middle when dropping back to 300m on Friday. G…"
click at [22, 777] on link "R9" at bounding box center [14, 783] width 16 height 14
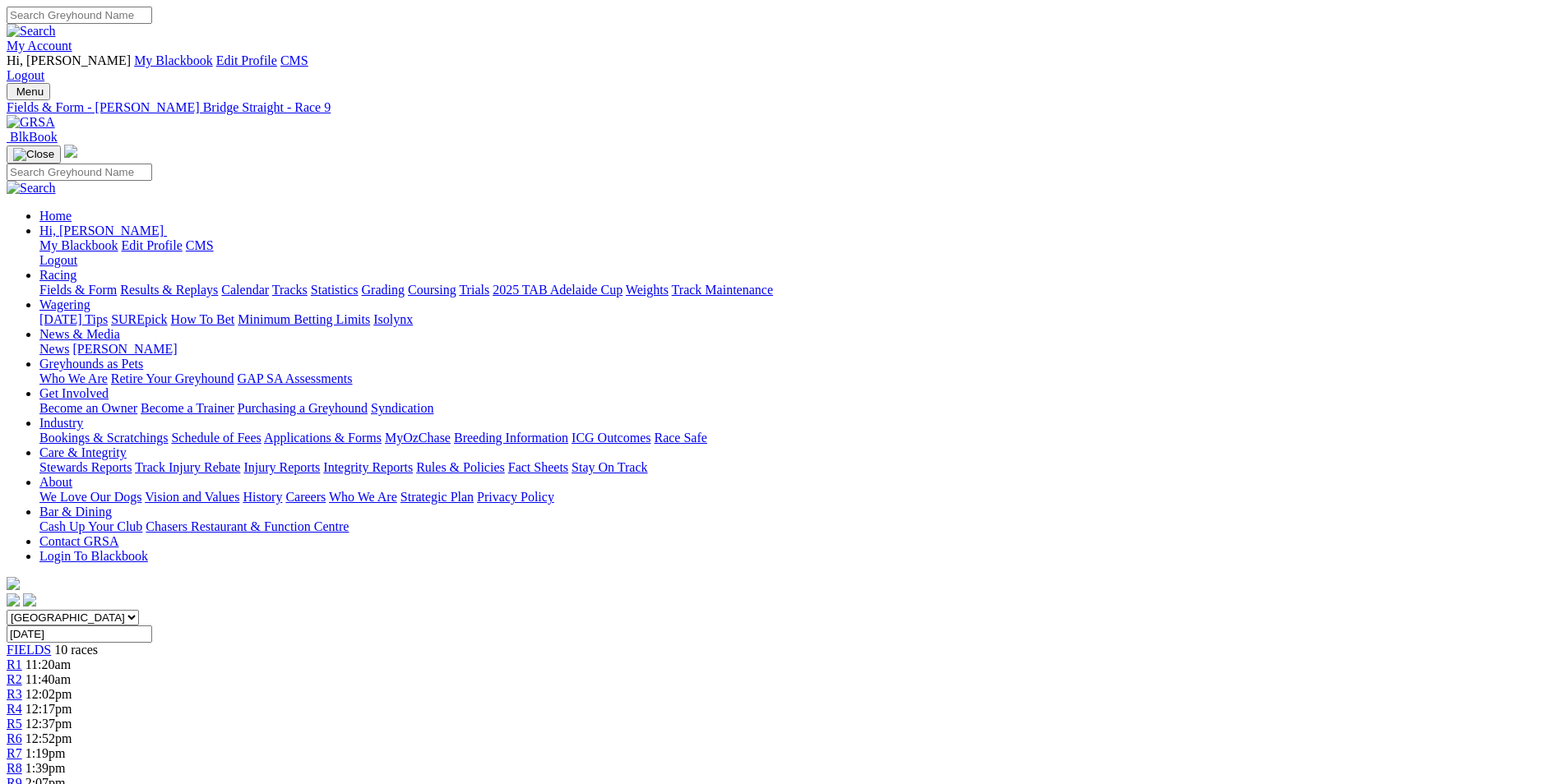
drag, startPoint x: 685, startPoint y: 680, endPoint x: 1124, endPoint y: 727, distance: 441.5
copy p "FANTASTIC SPIKE (4) Freshened. Top class 500m chaser who wasn't quite at his be…"
click at [72, 784] on span "2:27pm" at bounding box center [51, 797] width 40 height 14
drag, startPoint x: 730, startPoint y: 677, endPoint x: 927, endPoint y: 746, distance: 208.7
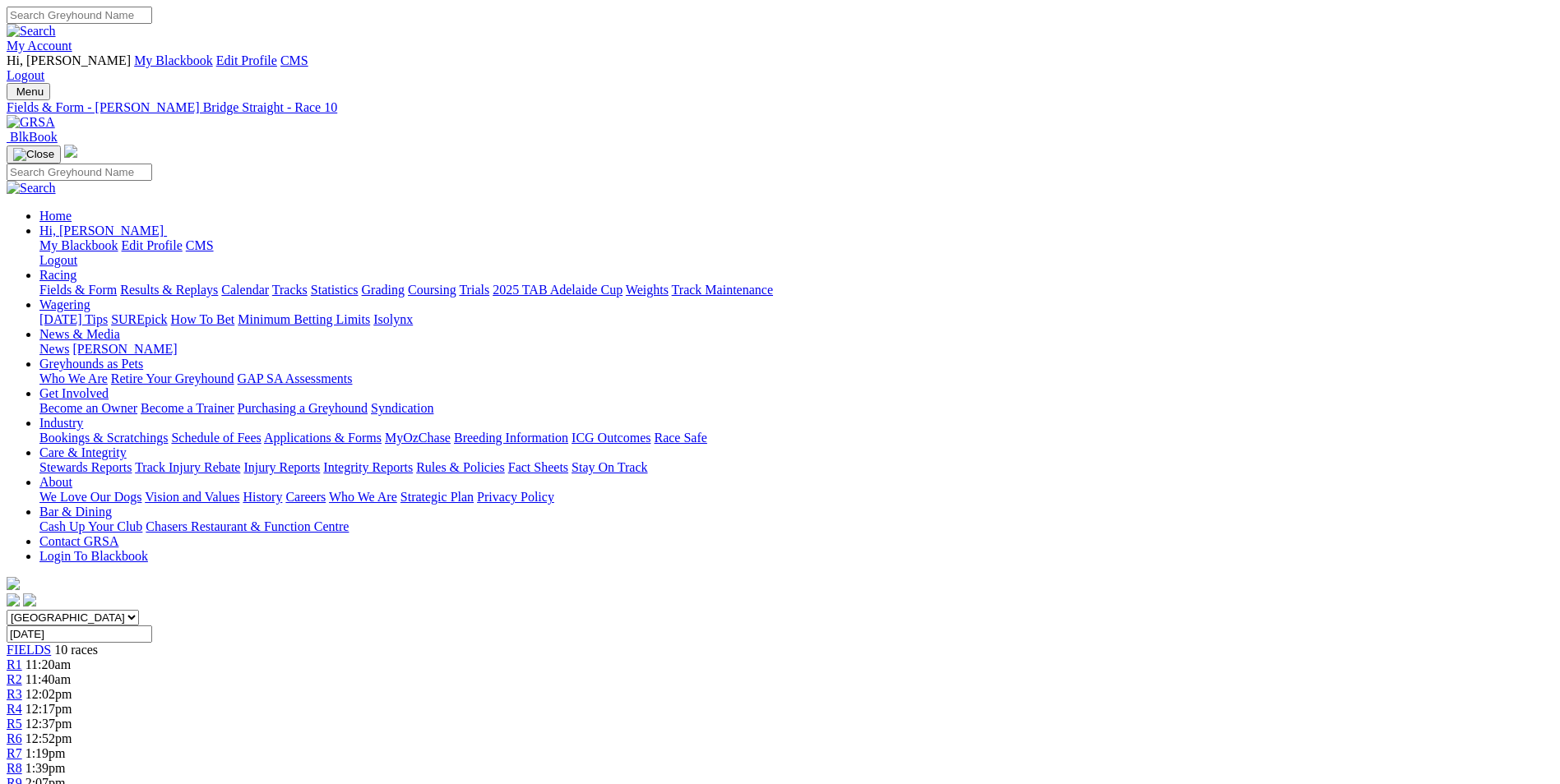
drag, startPoint x: 927, startPoint y: 746, endPoint x: 871, endPoint y: 708, distance: 67.7
copy p "BUDGEREE (5) In and around the money in all recent starts here without winning.…"
